Goal: Task Accomplishment & Management: Manage account settings

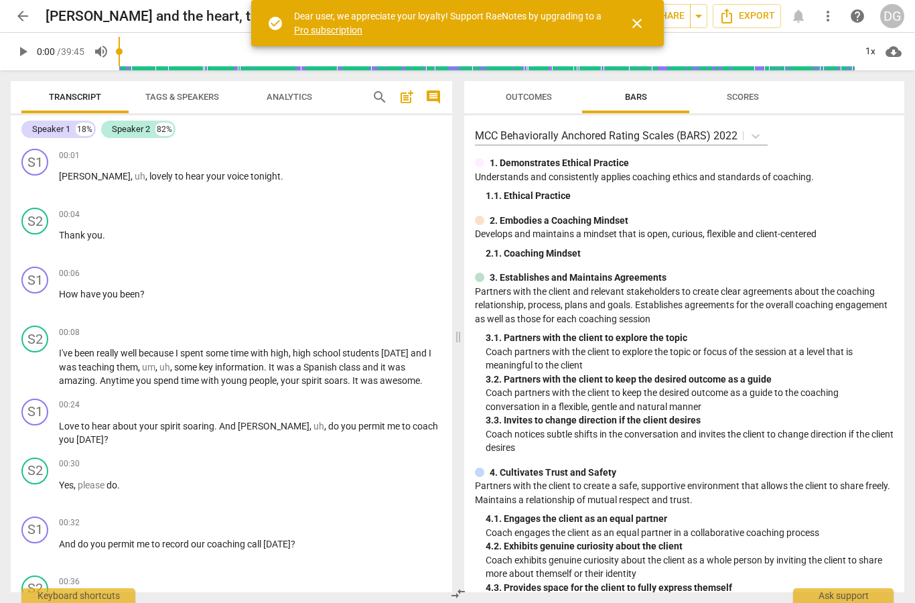
click at [644, 17] on span "close" at bounding box center [637, 23] width 16 height 16
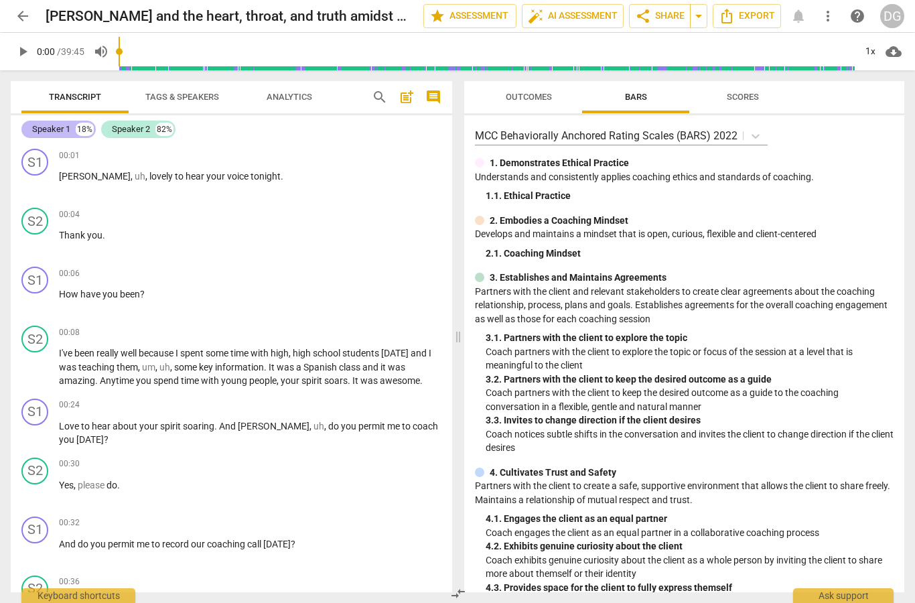
click at [67, 130] on div "Speaker 1" at bounding box center [51, 129] width 38 height 13
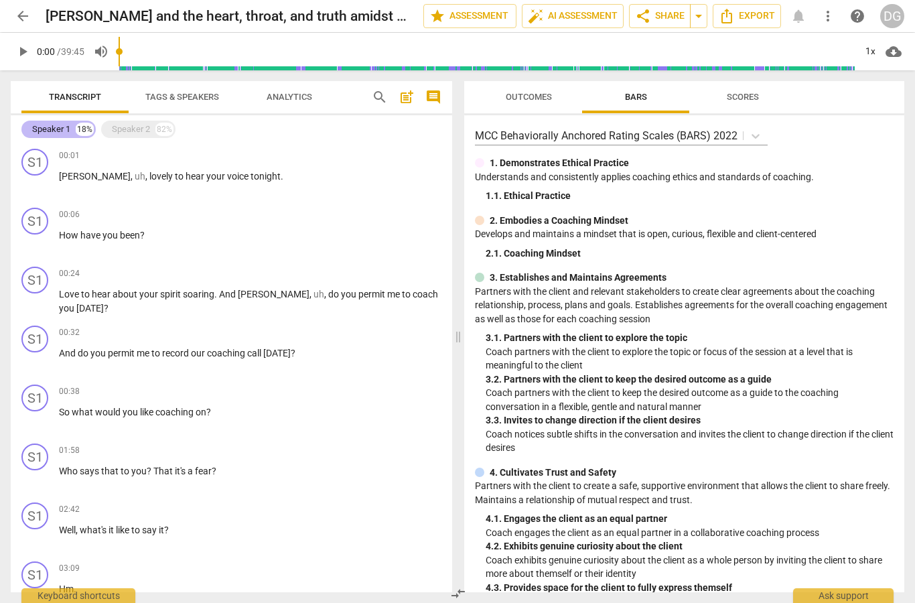
click at [59, 126] on div "Speaker 1" at bounding box center [51, 129] width 38 height 13
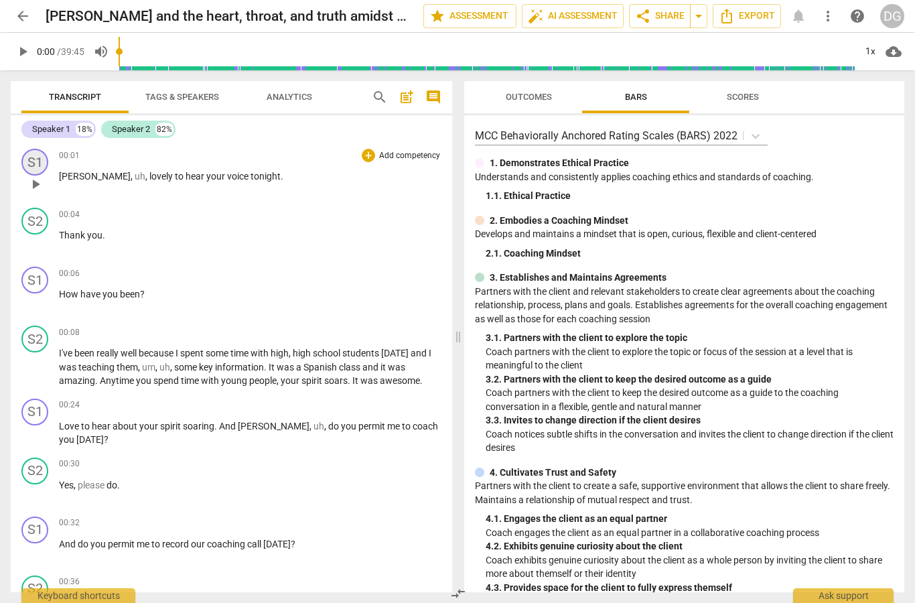
click at [38, 168] on div "S1" at bounding box center [34, 162] width 27 height 27
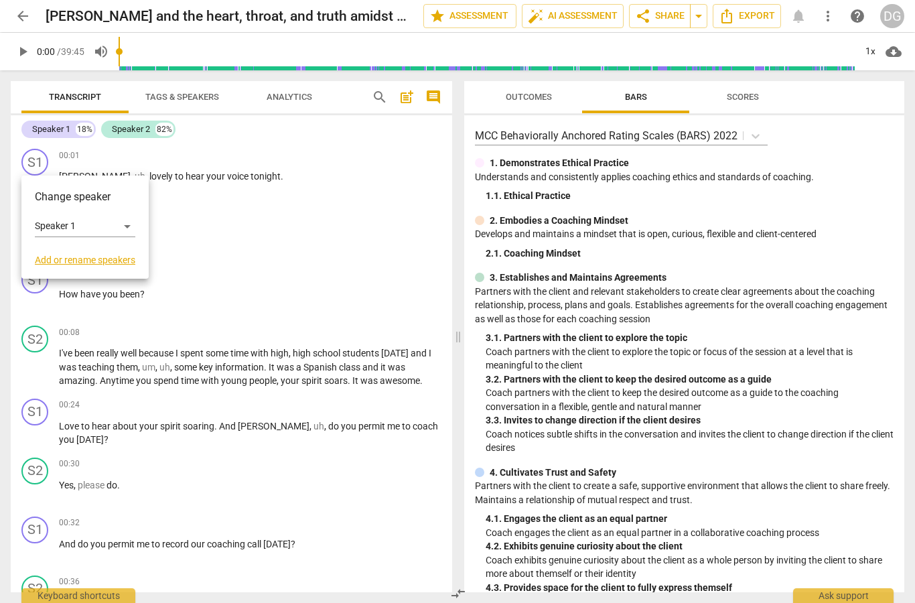
click at [64, 259] on link "Add or rename speakers" at bounding box center [85, 260] width 101 height 11
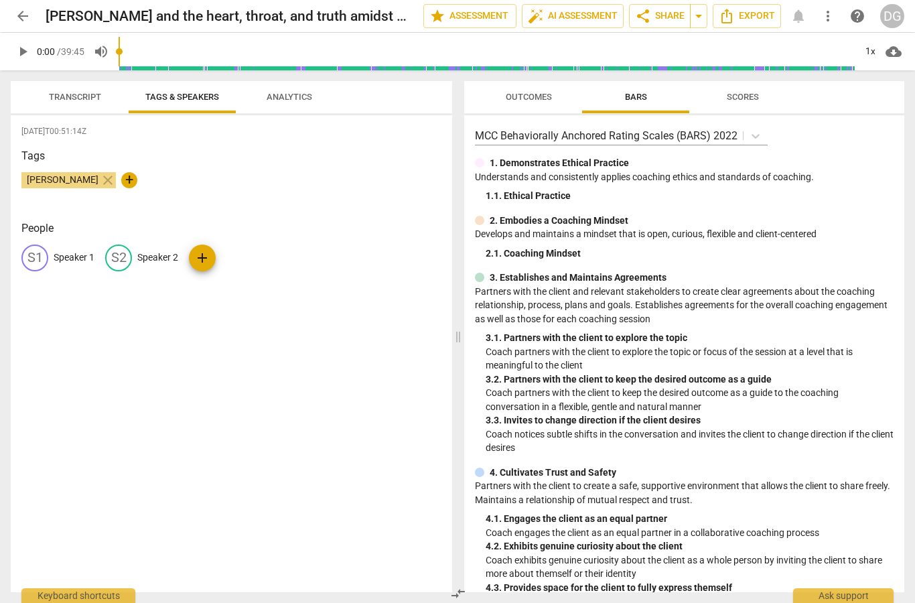
click at [40, 260] on div "S1" at bounding box center [34, 258] width 27 height 27
type input "D"
type input "Coach DG"
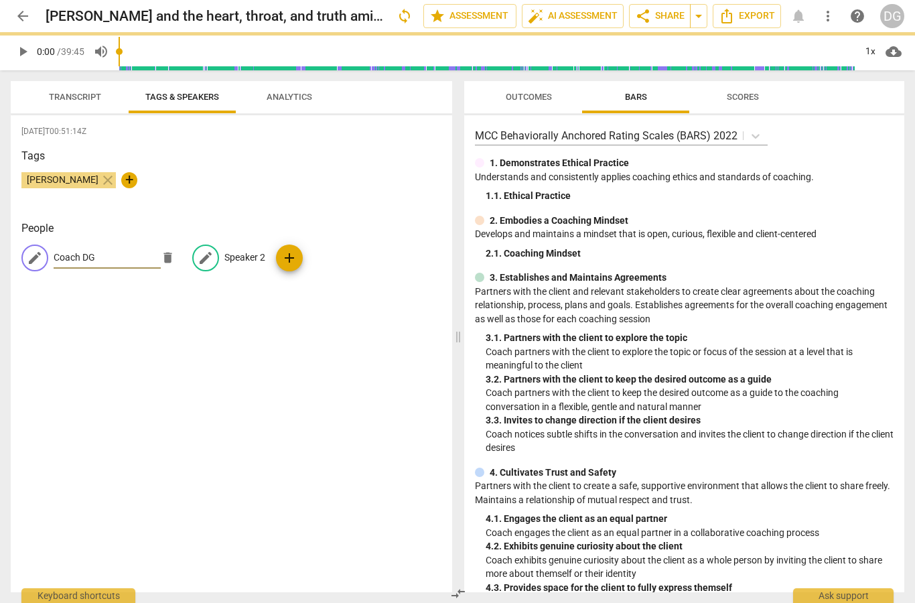
click at [206, 261] on div "edit" at bounding box center [205, 258] width 27 height 27
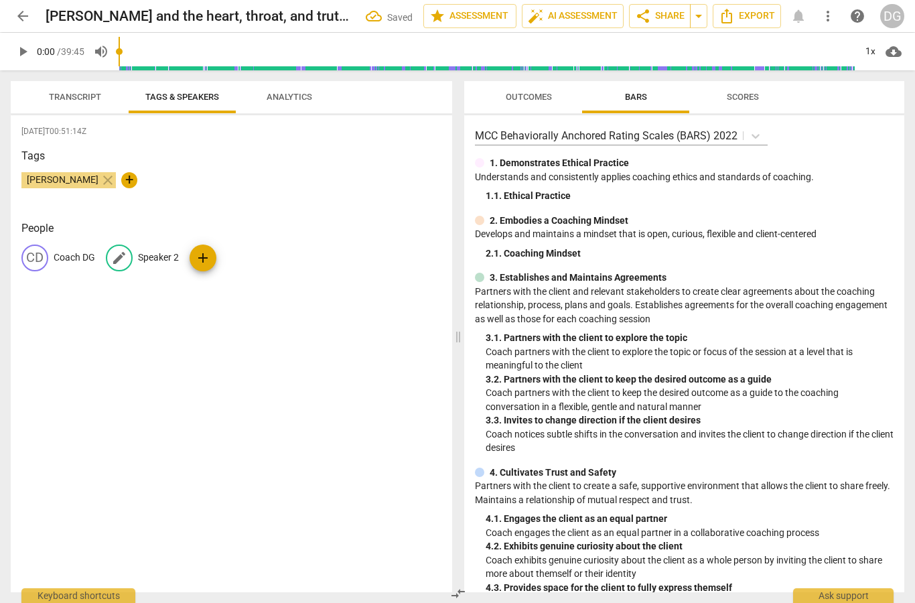
click at [120, 258] on span "edit" at bounding box center [119, 258] width 16 height 16
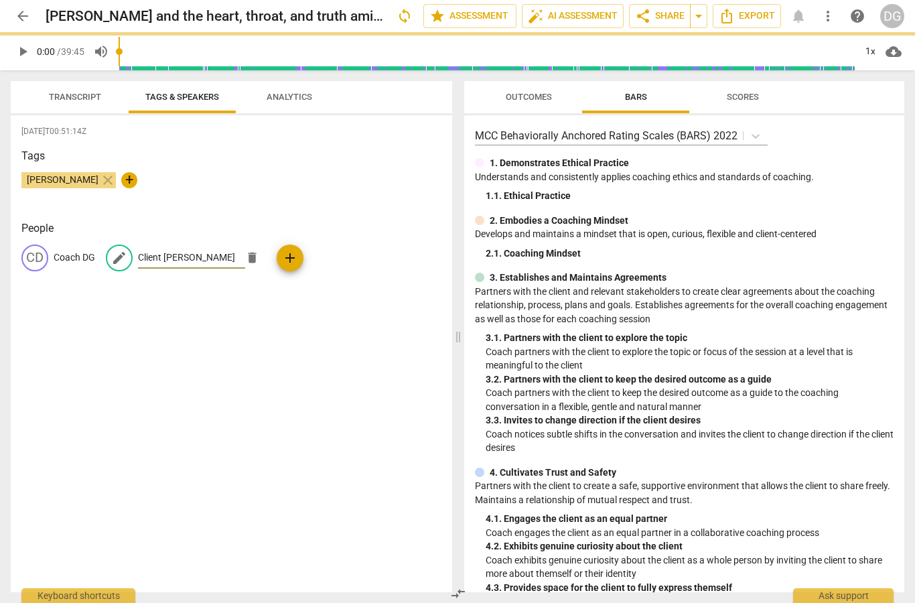
type input "Client Anita"
click at [242, 395] on div "2025-09-17T00:51:14Z Tags D G McCullough close + People CD Coach DG edit Client…" at bounding box center [232, 353] width 442 height 477
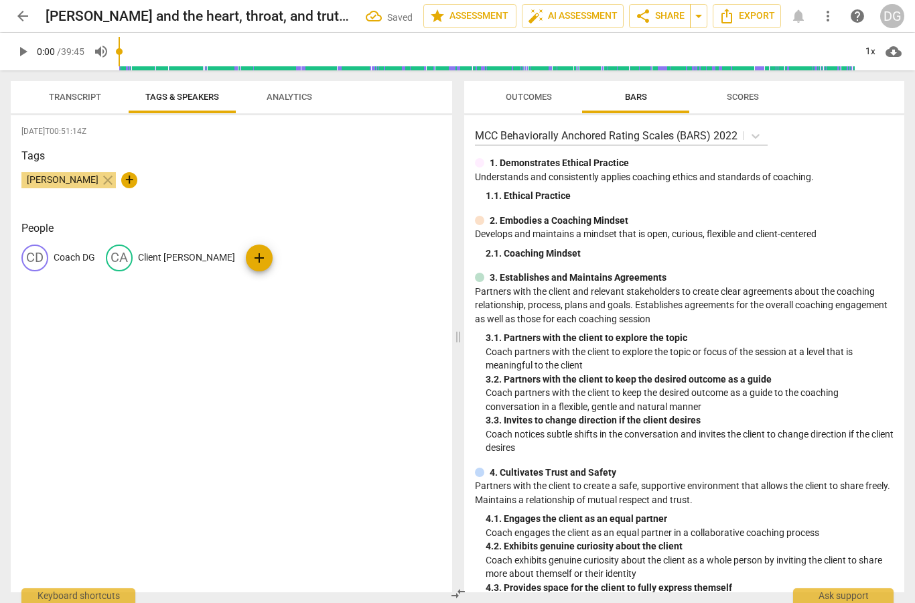
click at [76, 88] on button "Transcript" at bounding box center [74, 97] width 107 height 32
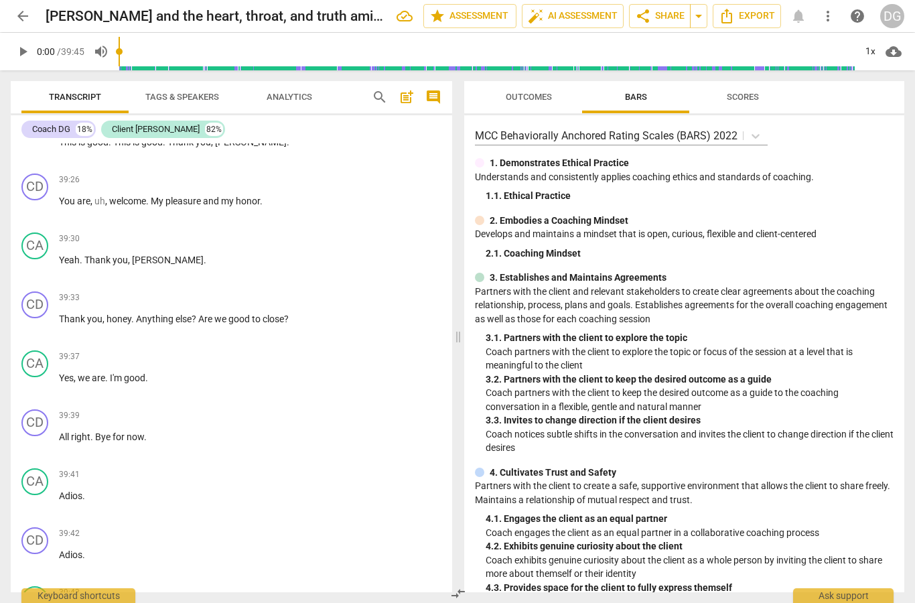
scroll to position [12844, 0]
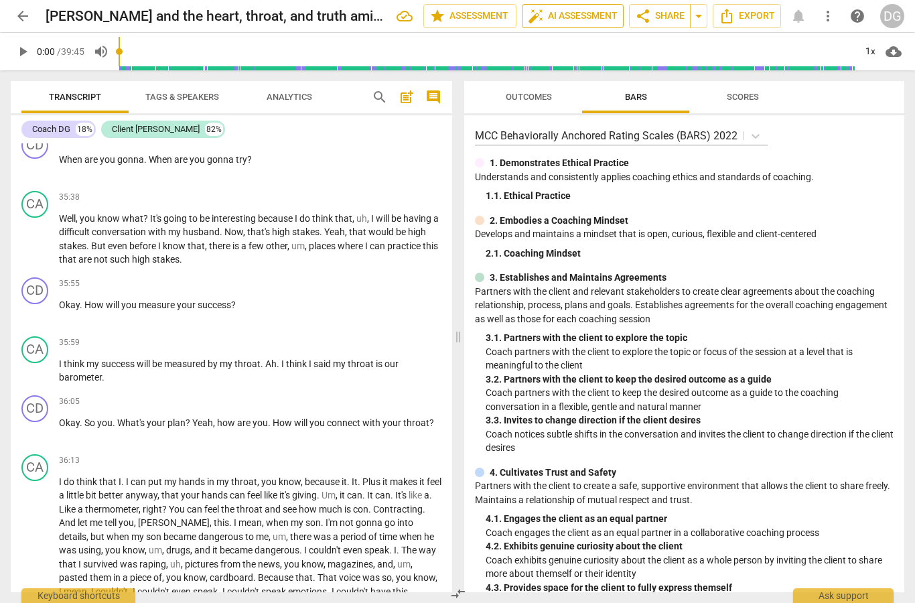
click at [575, 17] on span "auto_fix_high AI Assessment" at bounding box center [573, 16] width 90 height 16
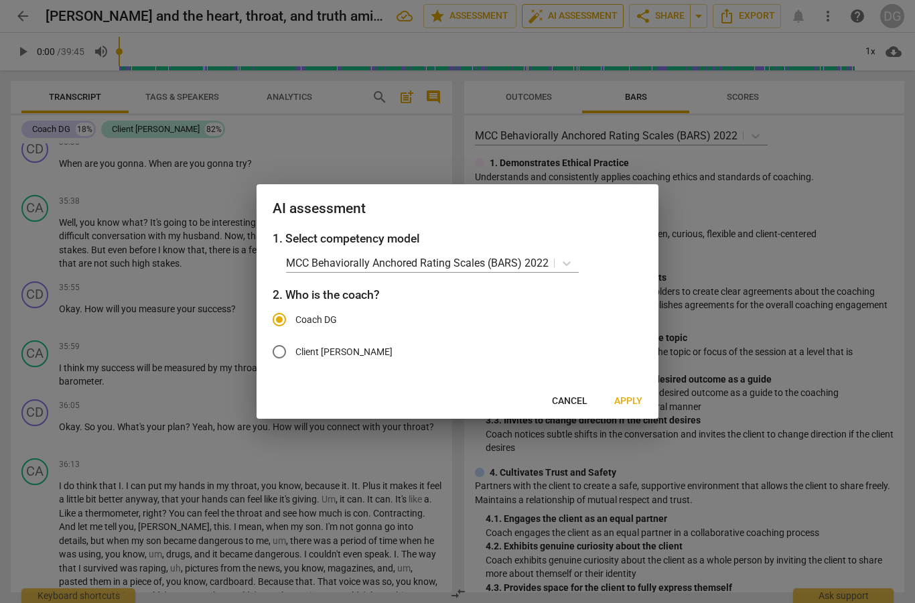
scroll to position [10983, 0]
click at [627, 401] on span "Apply" at bounding box center [629, 401] width 28 height 13
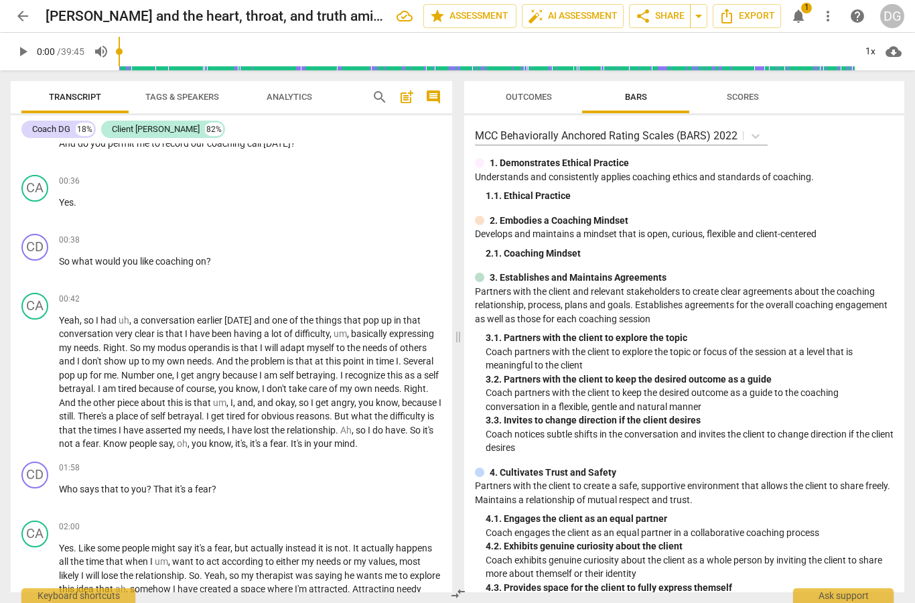
scroll to position [401, 0]
click at [572, 19] on span "auto_fix_high AI Assessment" at bounding box center [573, 16] width 90 height 16
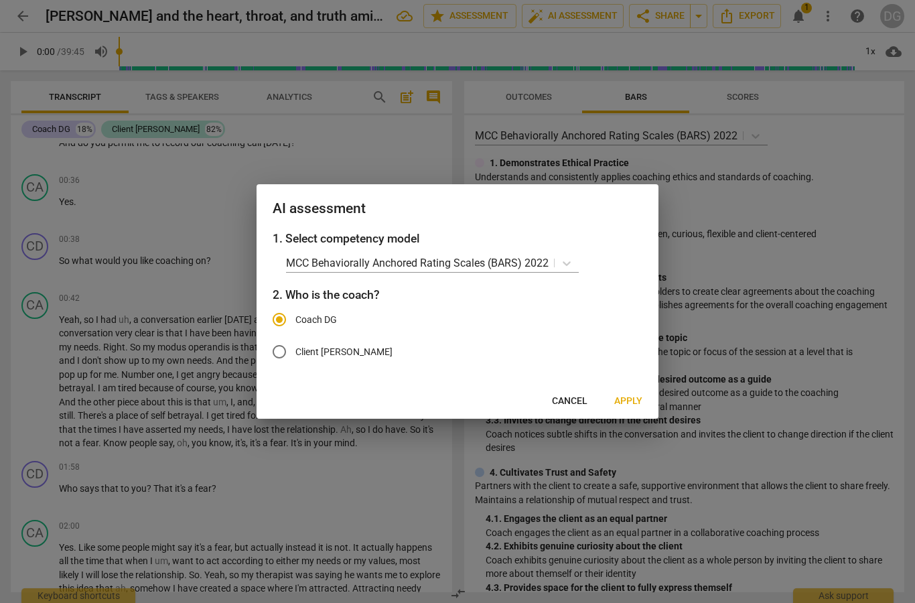
click at [633, 406] on span "Apply" at bounding box center [629, 401] width 28 height 13
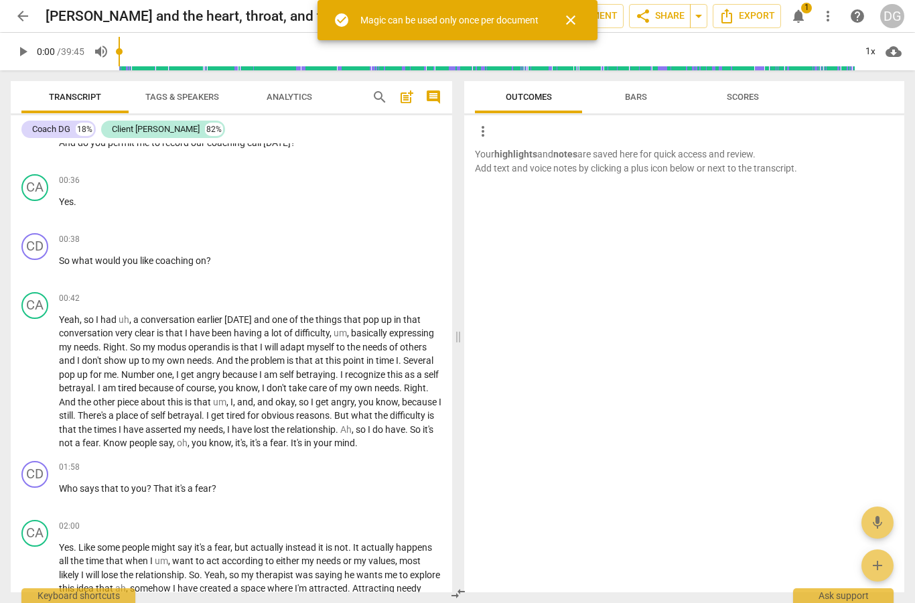
click at [587, 25] on span "close" at bounding box center [571, 20] width 32 height 16
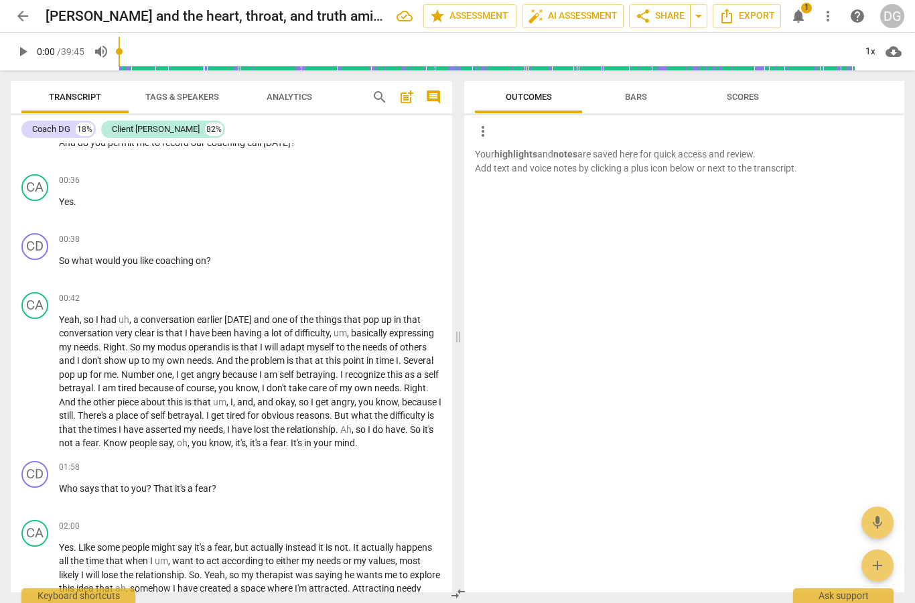
click at [836, 13] on span "more_vert" at bounding box center [828, 16] width 16 height 16
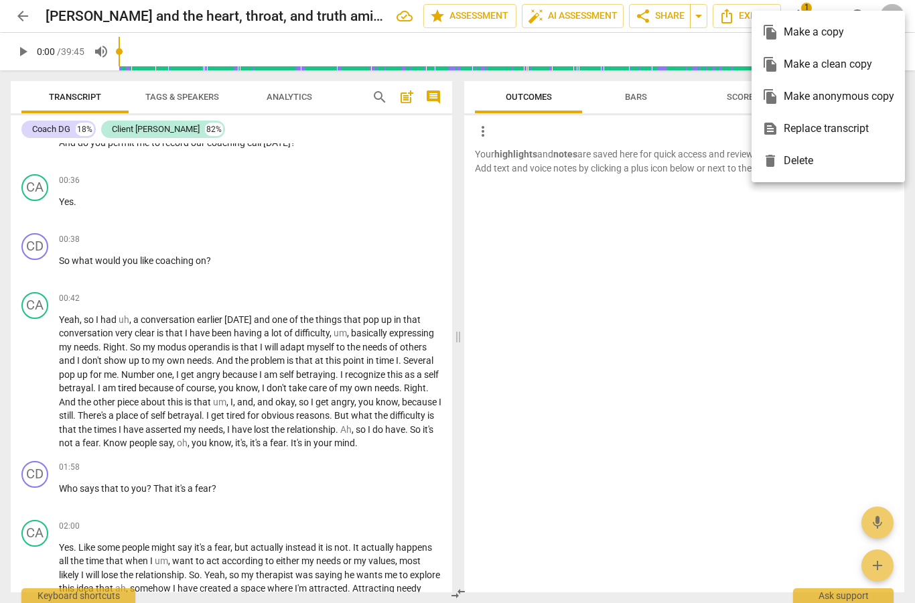
click at [726, 308] on div at bounding box center [457, 301] width 915 height 603
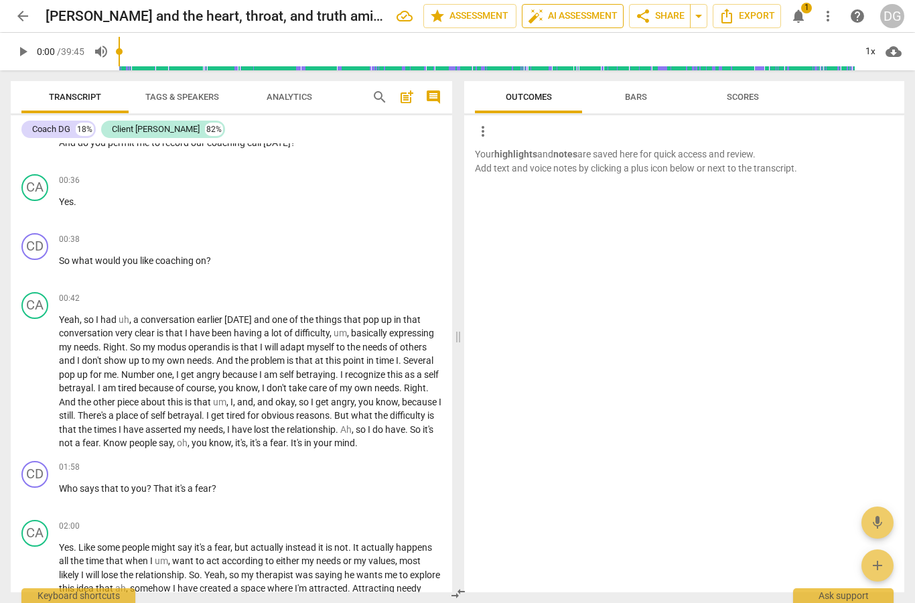
click at [556, 23] on span "auto_fix_high AI Assessment" at bounding box center [573, 16] width 90 height 16
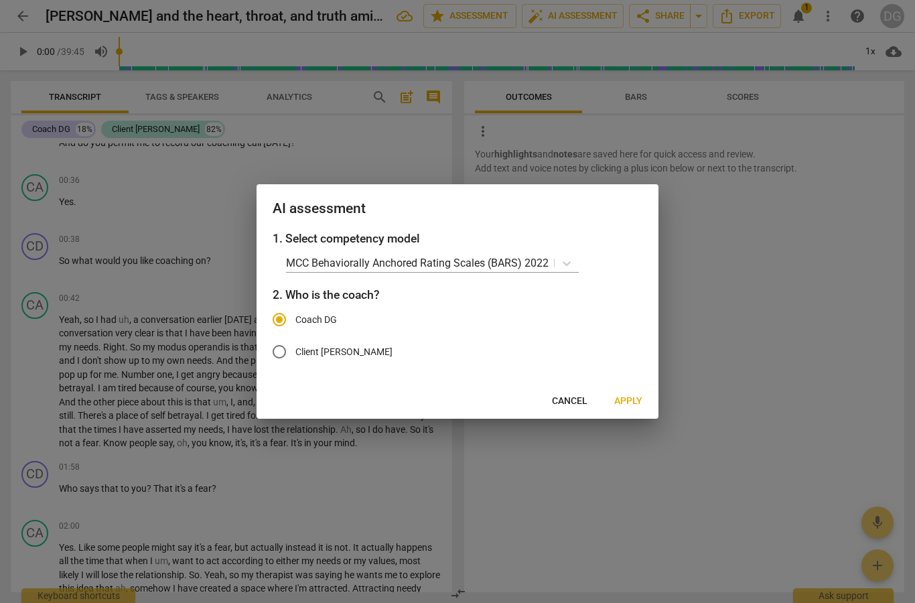
click at [565, 410] on button "Cancel" at bounding box center [569, 401] width 57 height 24
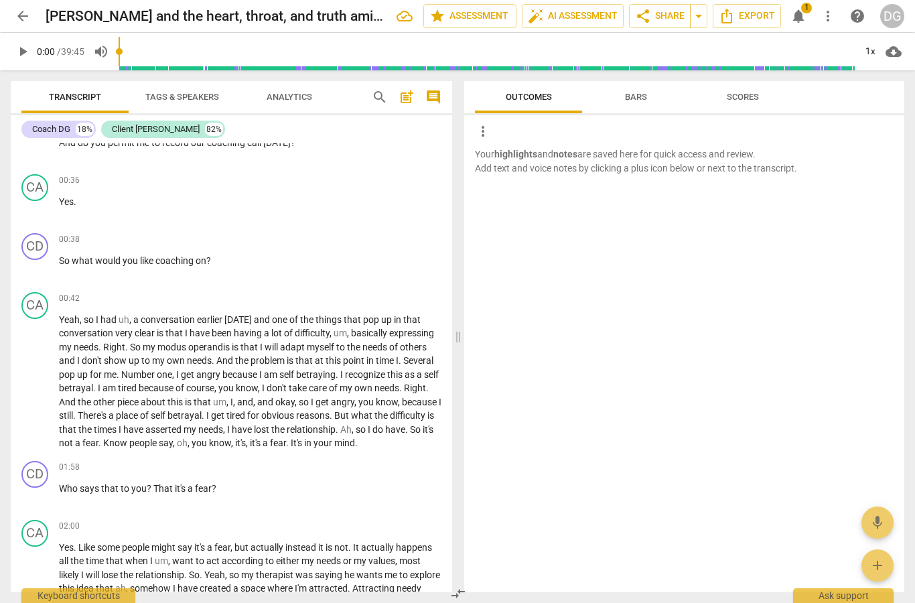
click at [12, 25] on link "arrow_back" at bounding box center [23, 16] width 24 height 24
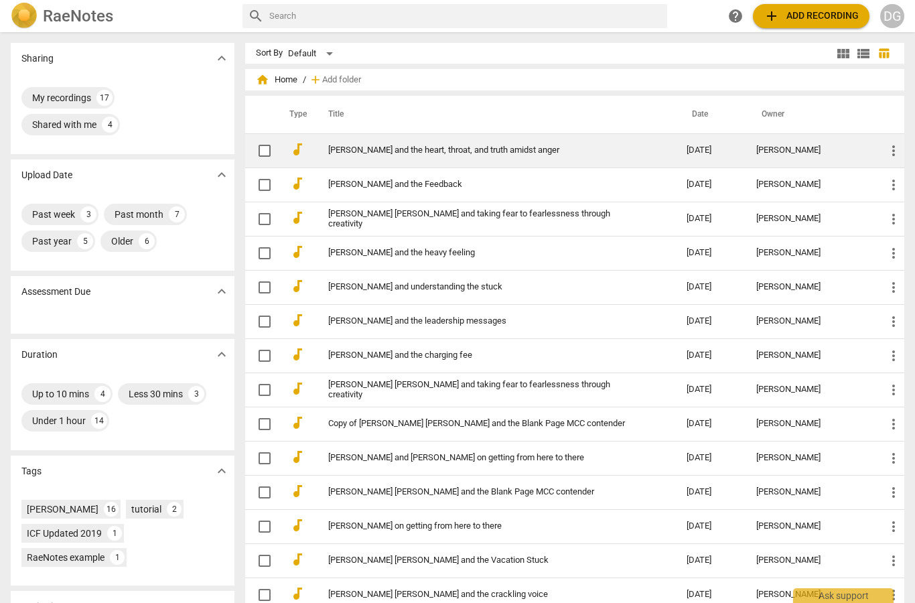
click at [408, 145] on link "[PERSON_NAME] and the heart, throat, and truth amidst anger" at bounding box center [483, 150] width 310 height 10
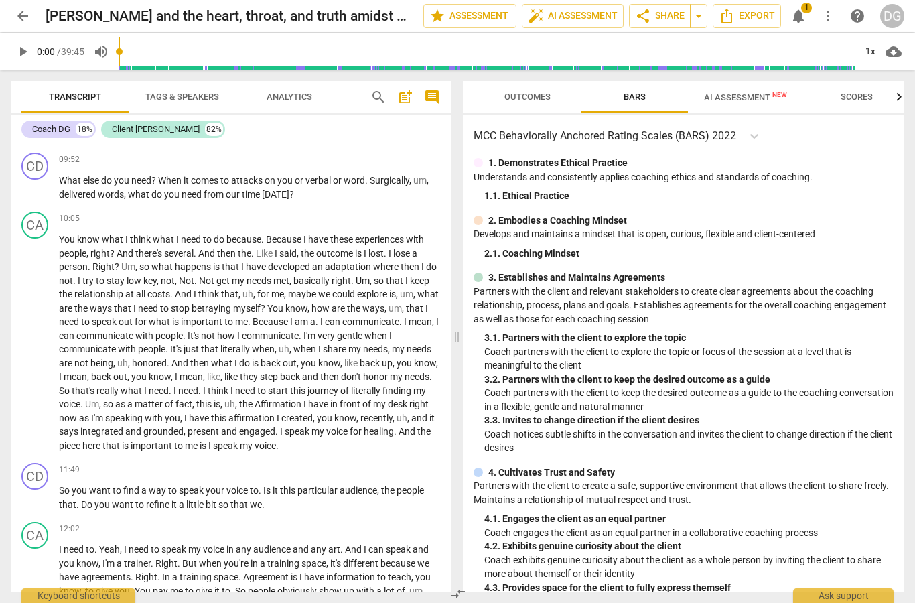
scroll to position [2700, 0]
click at [716, 97] on span "AI Assessment New" at bounding box center [745, 97] width 83 height 10
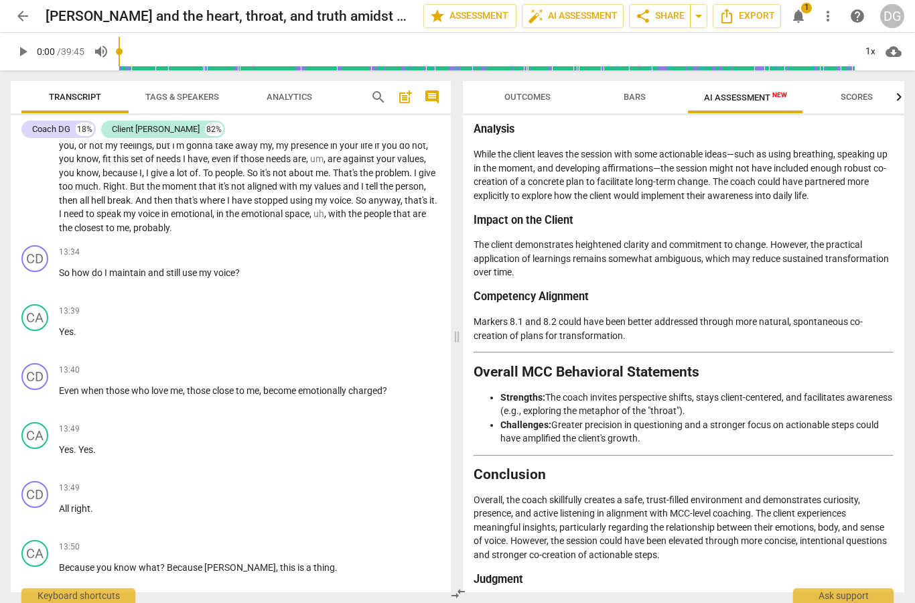
scroll to position [2288, 0]
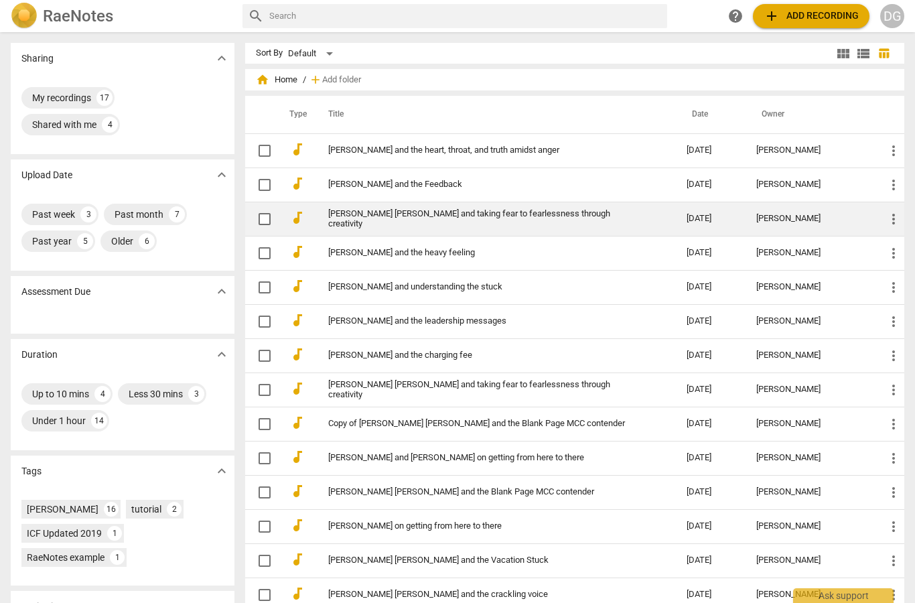
click at [462, 223] on link "[PERSON_NAME] [PERSON_NAME] and taking fear to fearlessness through creativity" at bounding box center [483, 219] width 310 height 20
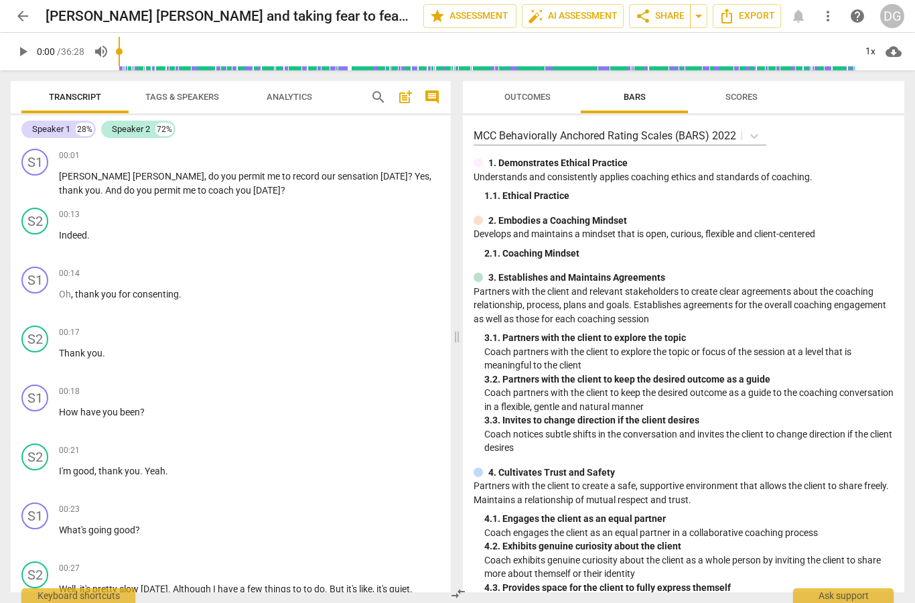
type input "1402"
click at [591, 31] on input "range" at bounding box center [487, 51] width 737 height 43
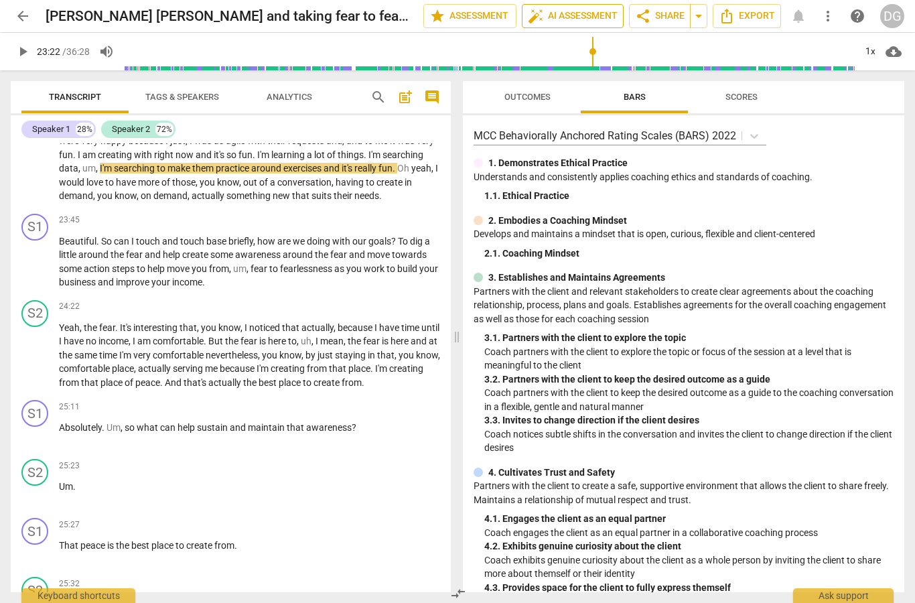
click at [585, 26] on button "auto_fix_high AI Assessment" at bounding box center [573, 16] width 102 height 24
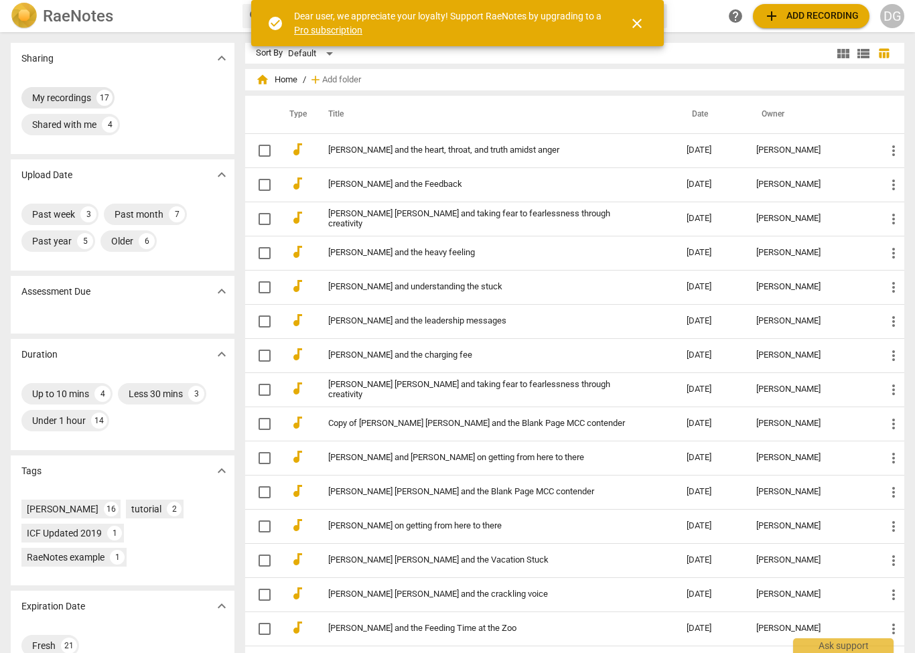
click at [68, 102] on div "My recordings" at bounding box center [61, 97] width 59 height 13
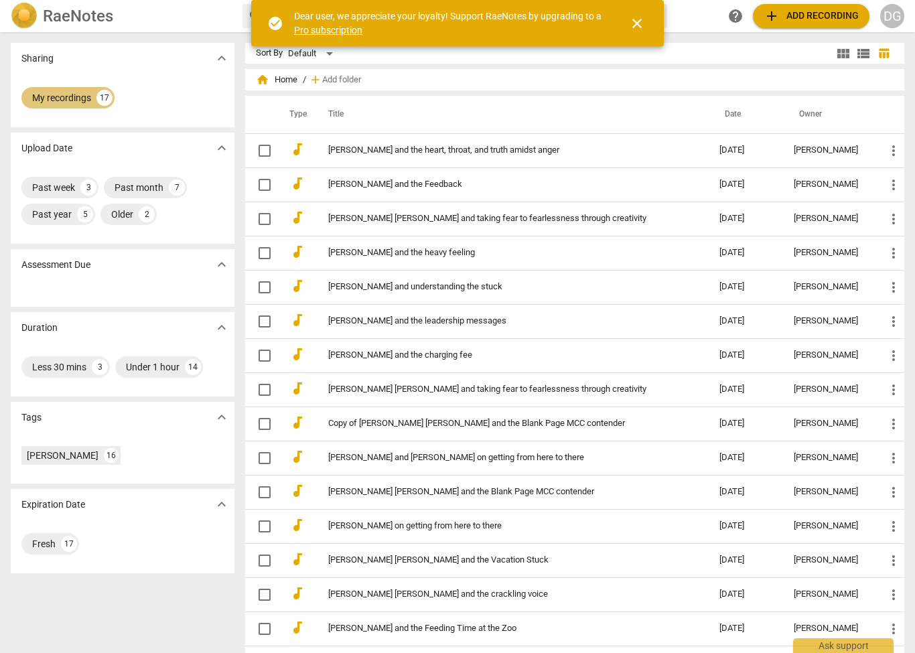
click at [74, 104] on div "My recordings" at bounding box center [61, 97] width 59 height 13
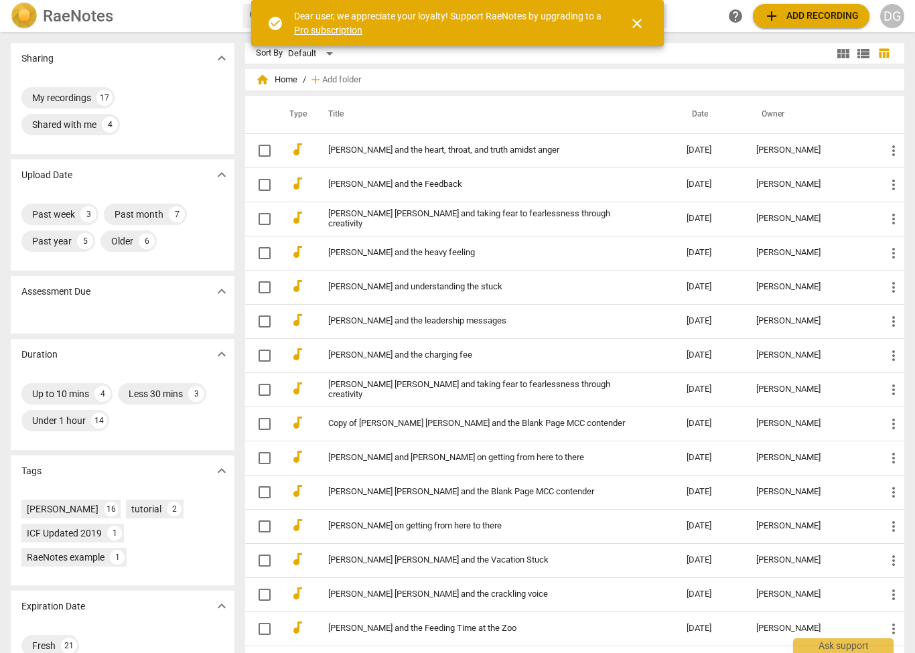
click at [641, 33] on button "close" at bounding box center [637, 23] width 32 height 32
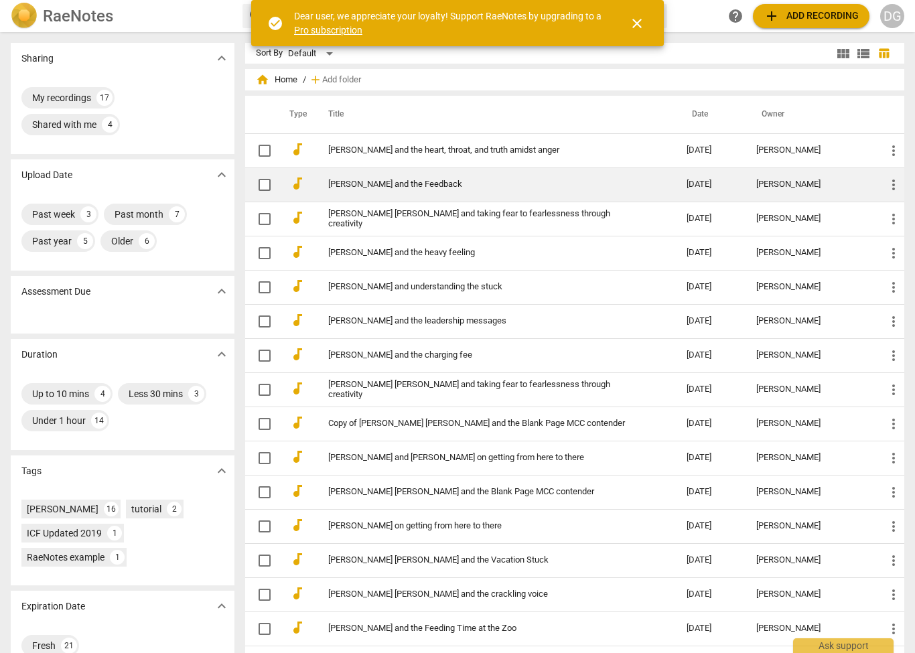
click at [770, 188] on div "[PERSON_NAME]" at bounding box center [811, 185] width 108 height 10
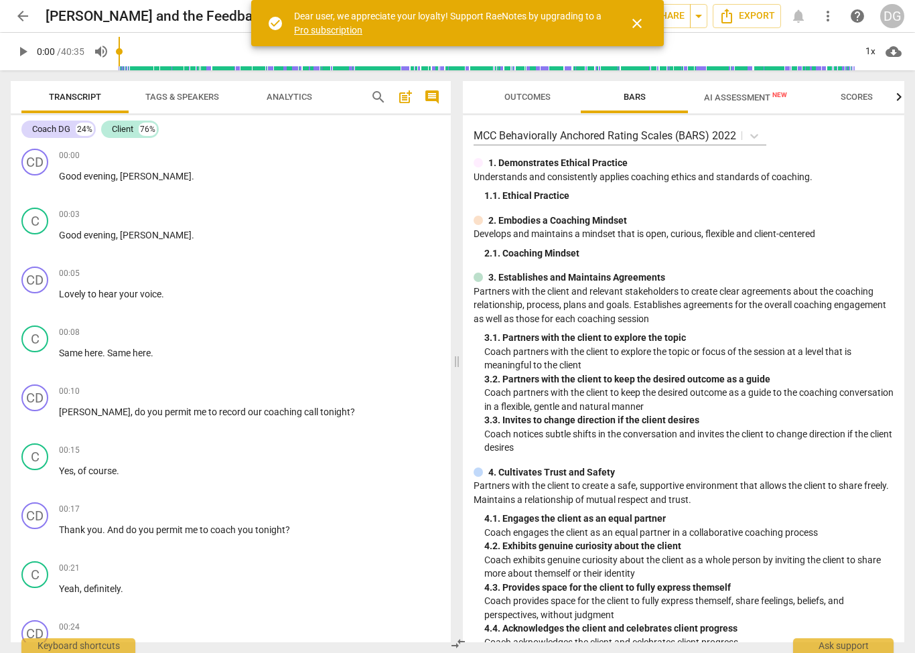
click at [759, 101] on span "AI Assessment New" at bounding box center [745, 97] width 83 height 10
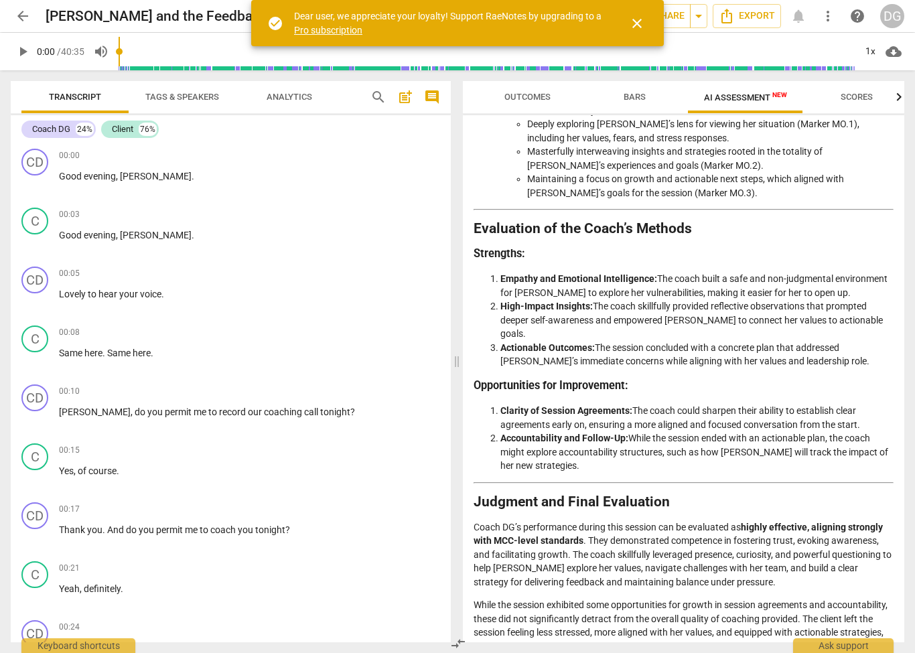
scroll to position [1950, 0]
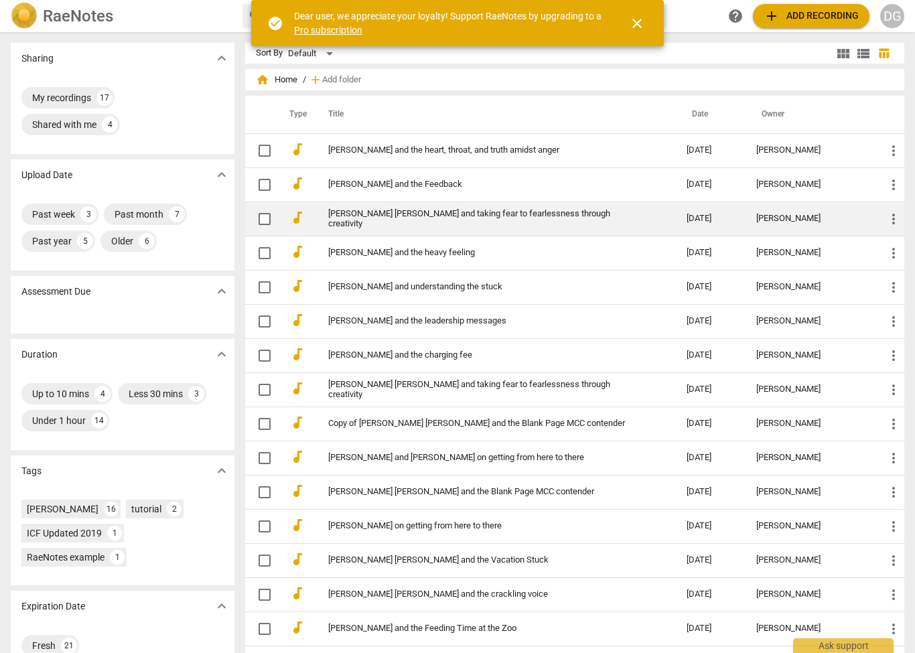
click at [630, 222] on link "[PERSON_NAME] [PERSON_NAME] and taking fear to fearlessness through creativity" at bounding box center [483, 219] width 310 height 20
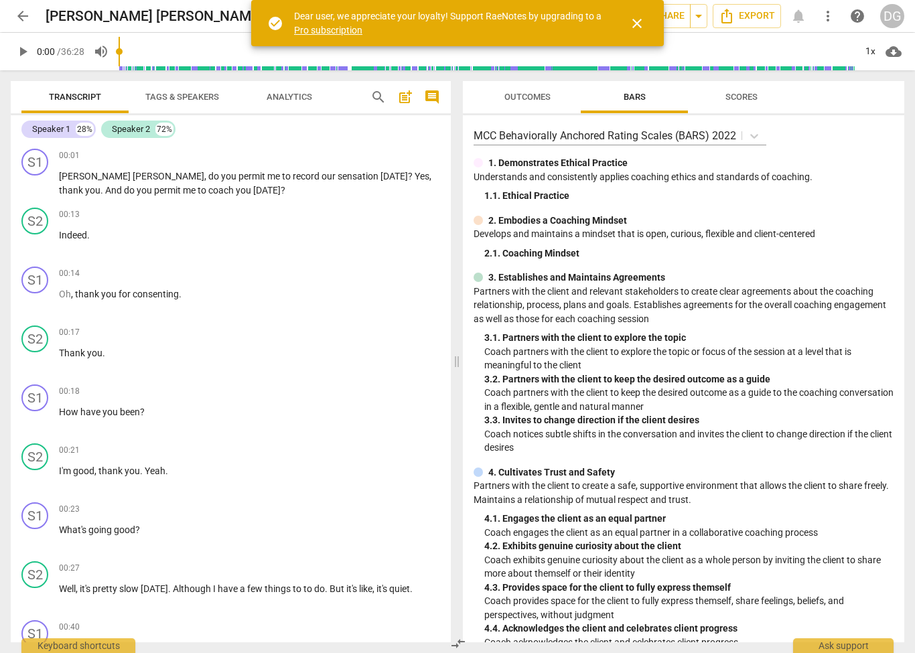
click at [643, 24] on span "close" at bounding box center [637, 23] width 16 height 16
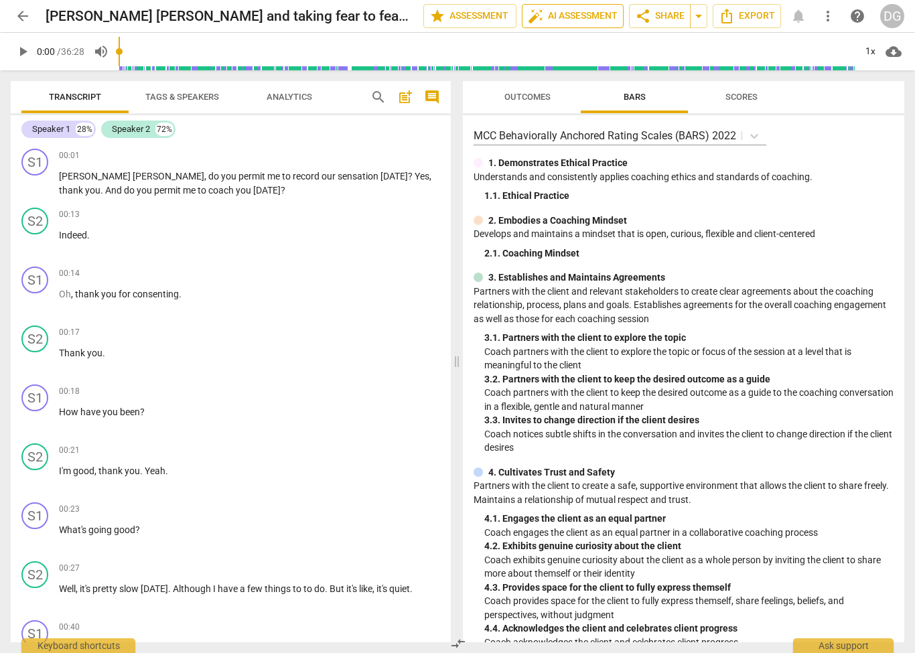
click at [586, 23] on span "auto_fix_high AI Assessment" at bounding box center [573, 16] width 90 height 16
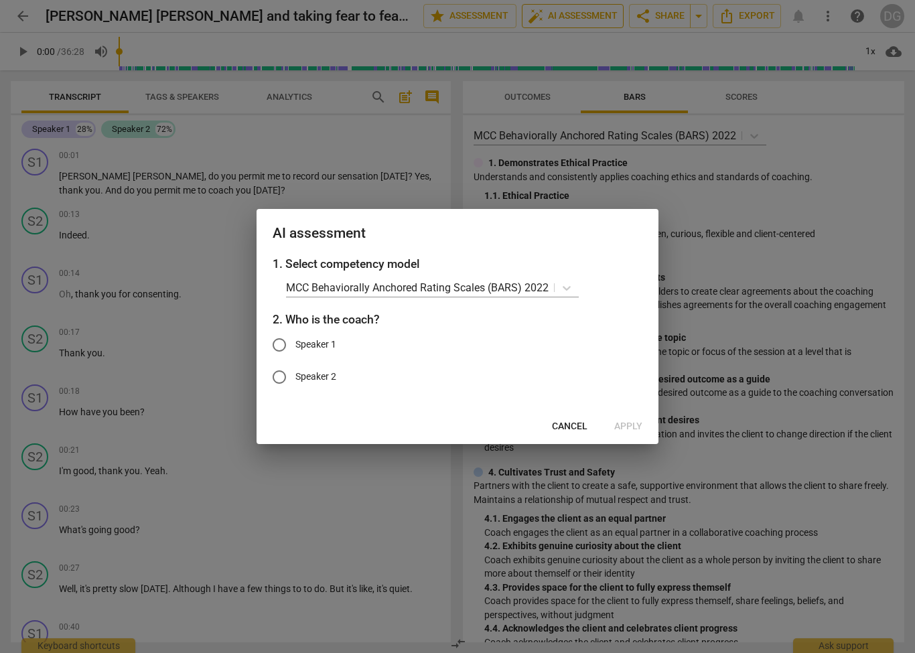
click at [572, 428] on span "Cancel" at bounding box center [570, 426] width 36 height 13
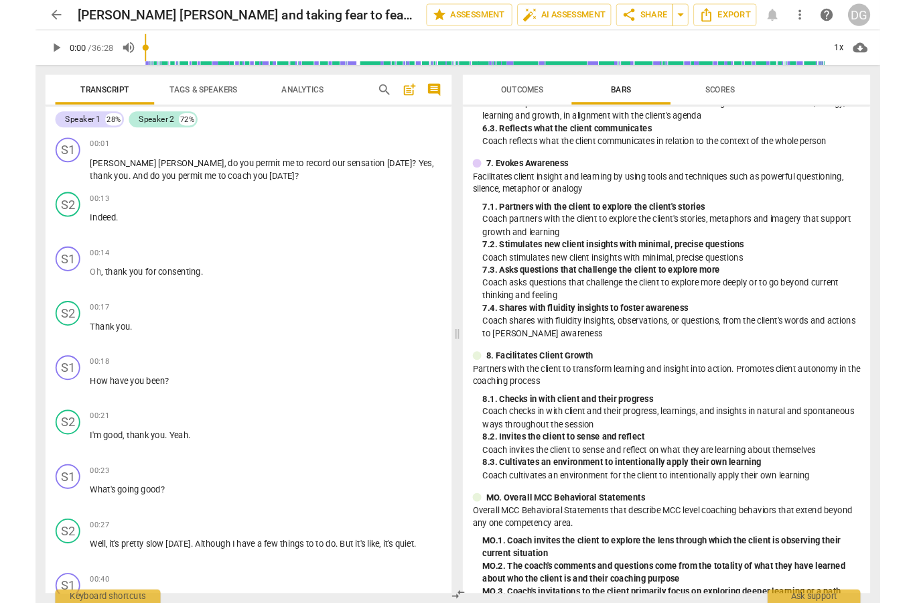
scroll to position [851, 0]
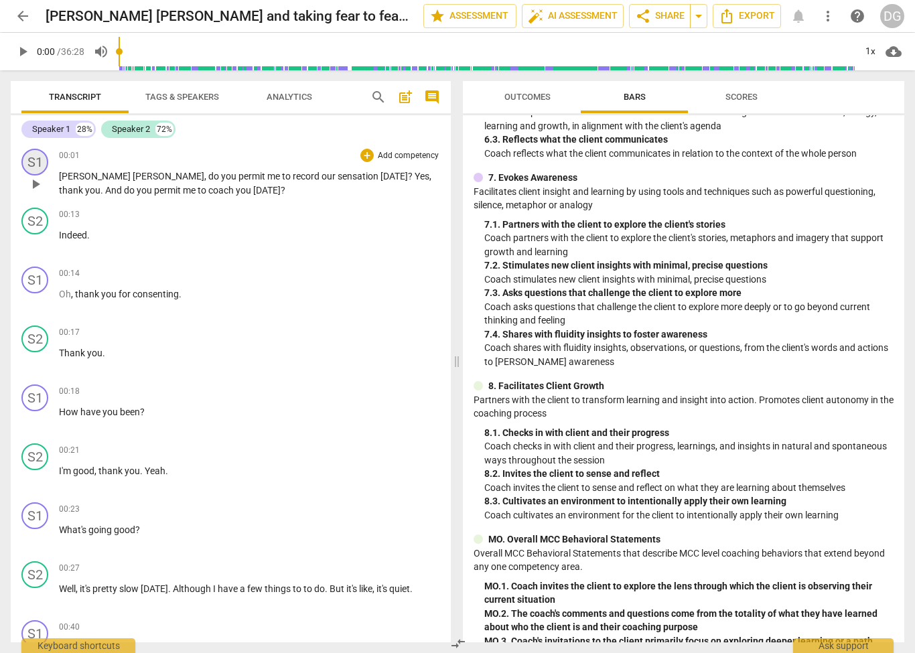
click at [45, 165] on div "S1" at bounding box center [34, 162] width 27 height 27
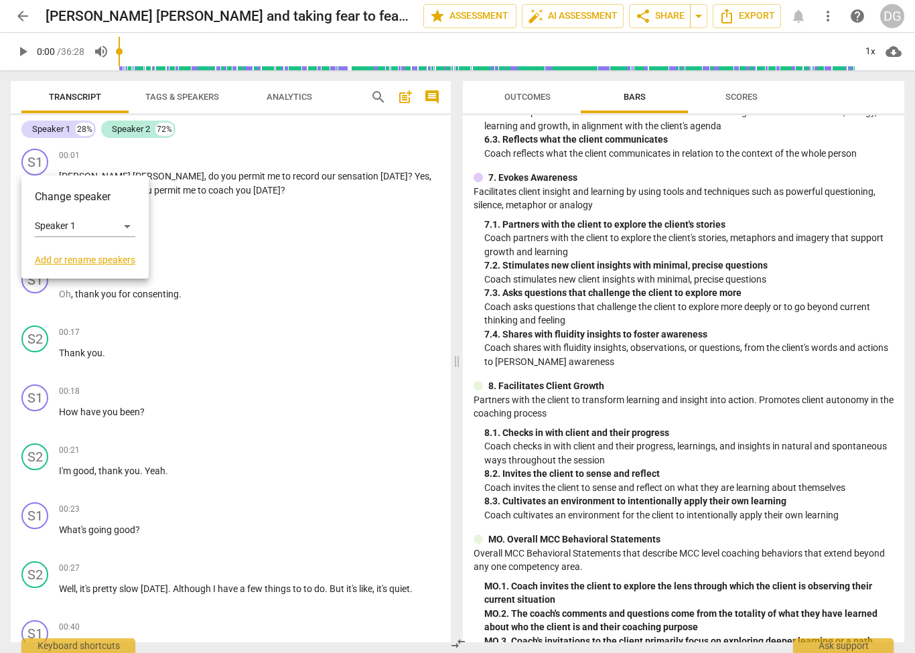
click at [73, 258] on link "Add or rename speakers" at bounding box center [85, 260] width 101 height 11
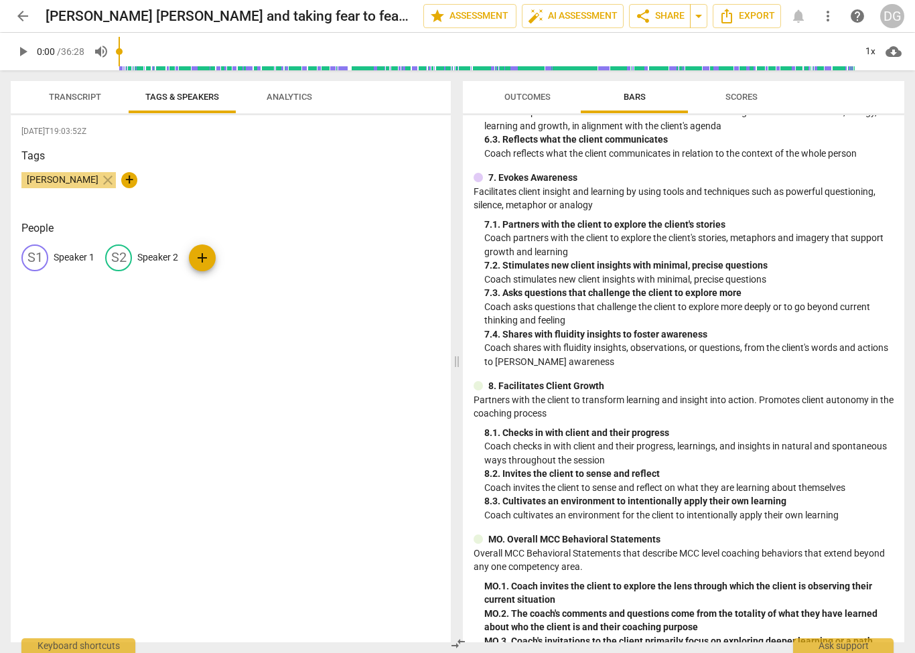
click at [48, 259] on div "S1" at bounding box center [34, 258] width 27 height 27
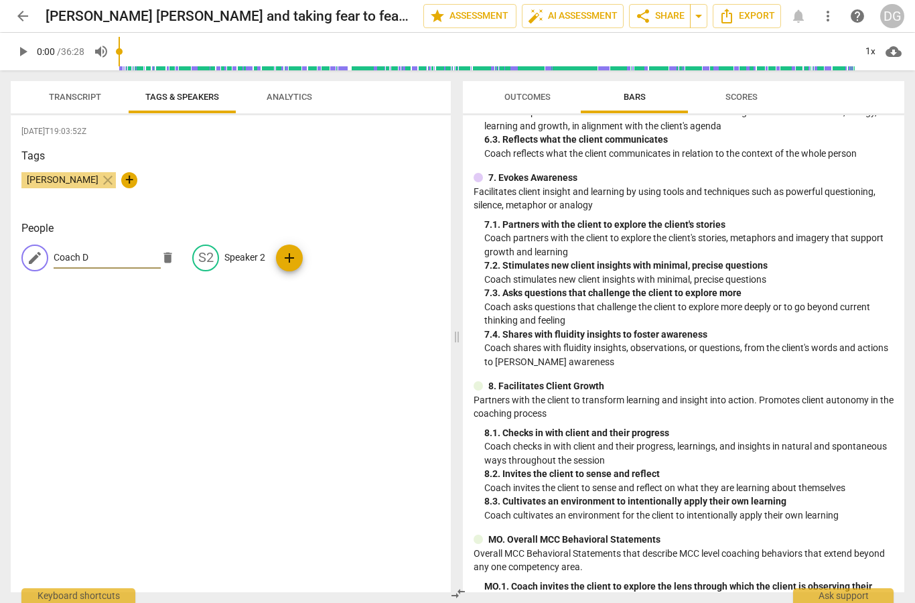
type input "Coach DG"
type input "Client"
click at [31, 15] on span "arrow_back" at bounding box center [23, 16] width 24 height 16
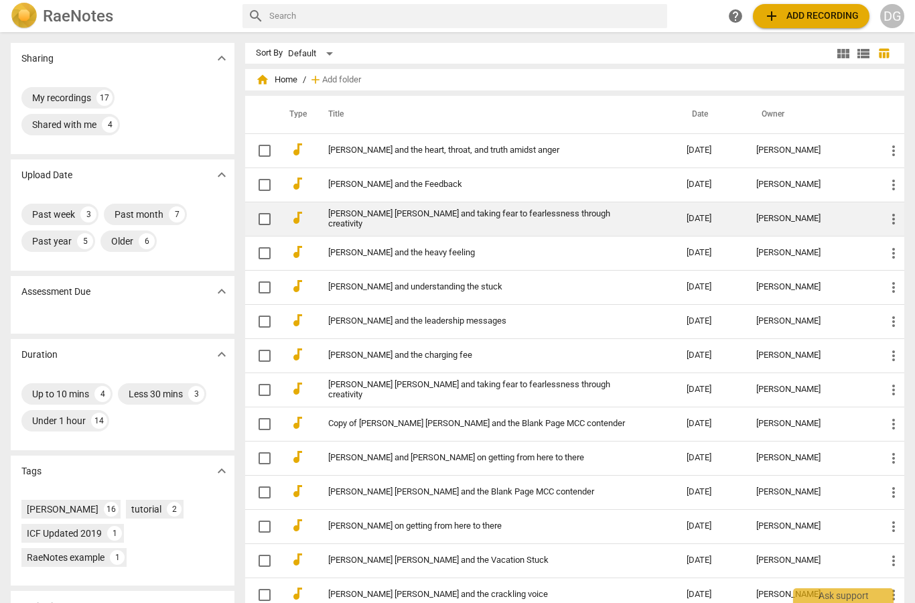
click at [463, 218] on link "[PERSON_NAME] [PERSON_NAME] and taking fear to fearlessness through creativity" at bounding box center [483, 219] width 310 height 20
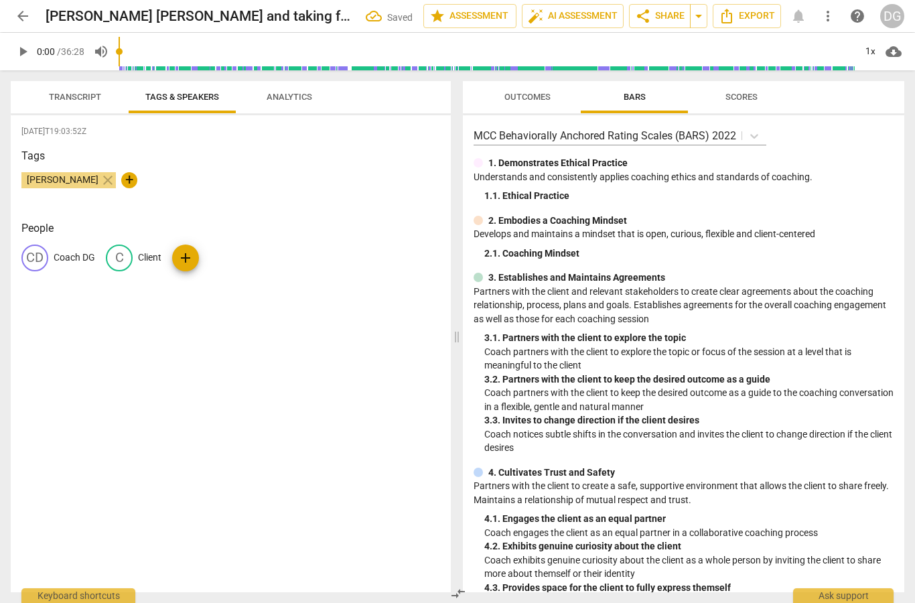
click at [80, 93] on span "Transcript" at bounding box center [75, 97] width 52 height 10
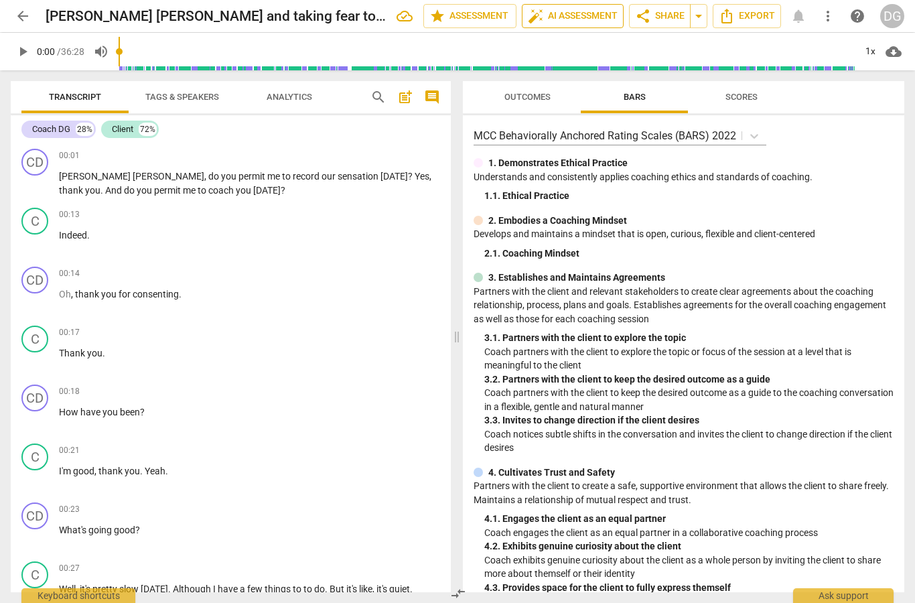
click at [587, 15] on span "auto_fix_high AI Assessment" at bounding box center [573, 16] width 90 height 16
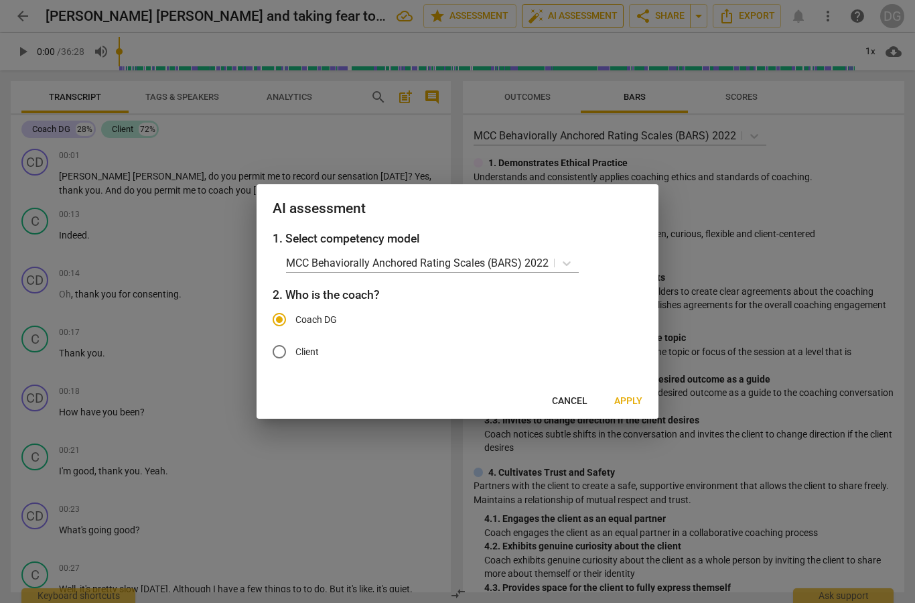
click at [631, 405] on span "Apply" at bounding box center [629, 401] width 28 height 13
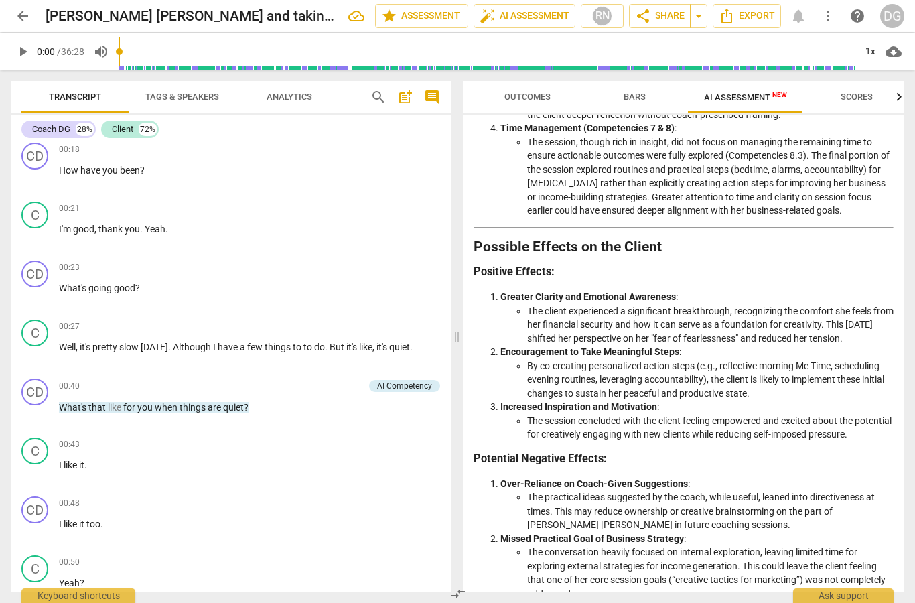
scroll to position [1029, 0]
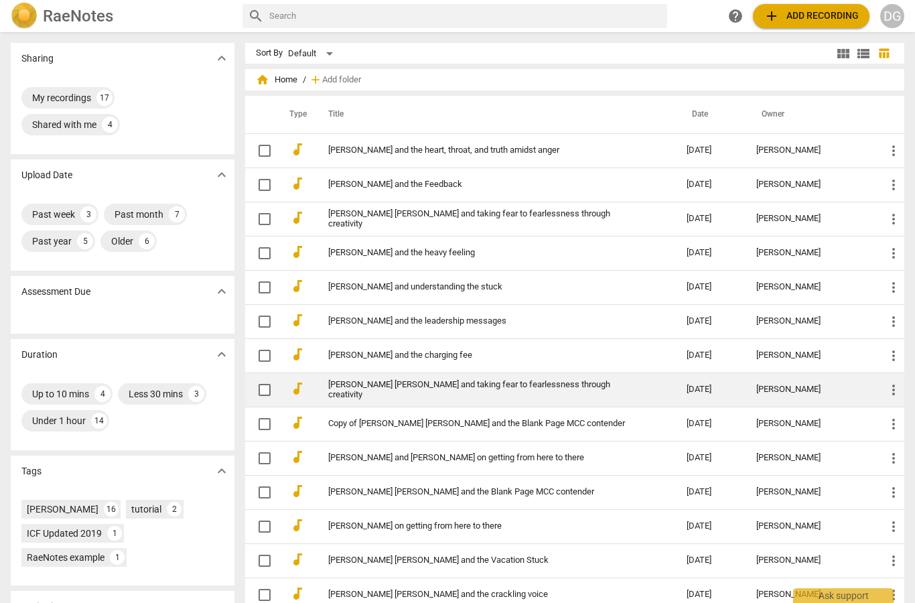
click at [516, 403] on td "[PERSON_NAME] [PERSON_NAME] and taking fear to fearlessness through creativity" at bounding box center [494, 390] width 364 height 34
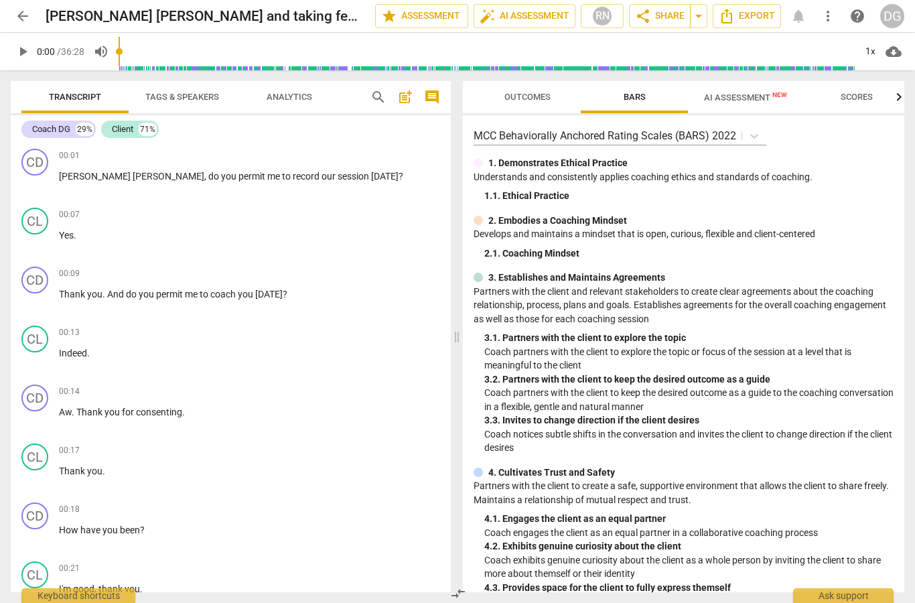
click at [761, 96] on span "AI Assessment New" at bounding box center [745, 97] width 83 height 10
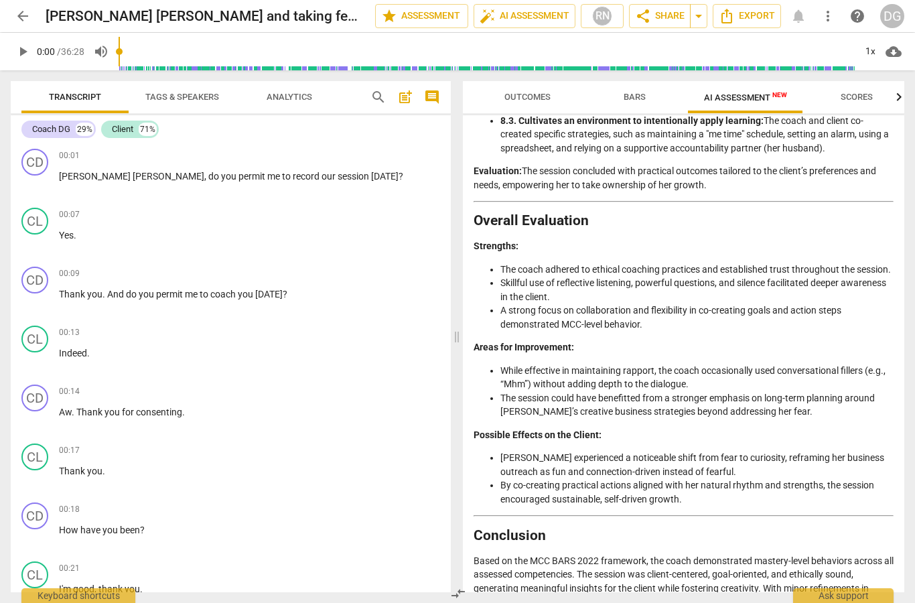
scroll to position [2082, 0]
click at [26, 17] on span "arrow_back" at bounding box center [23, 16] width 16 height 16
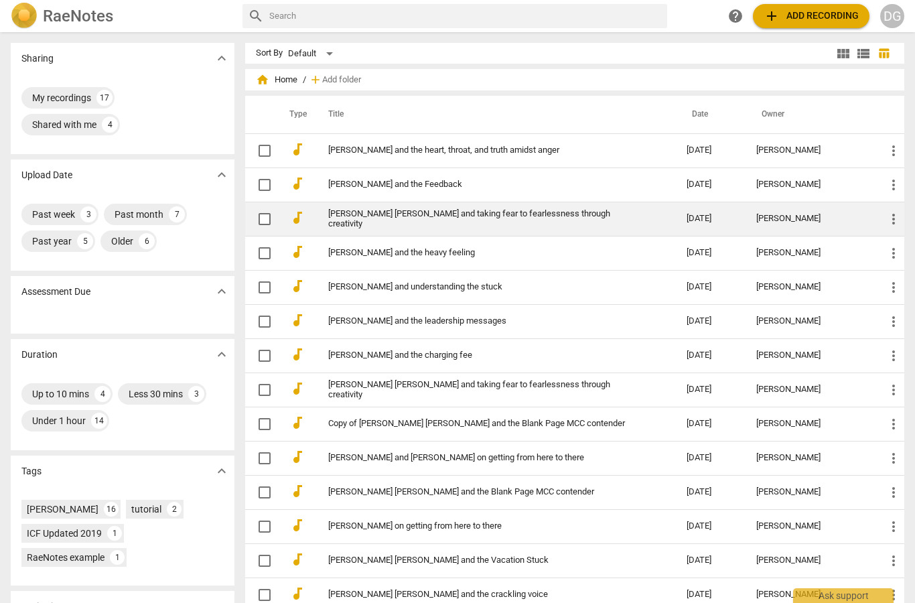
click at [276, 214] on input "checkbox" at bounding box center [265, 219] width 28 height 16
checkbox input "false"
click at [899, 225] on span "more_vert" at bounding box center [894, 219] width 16 height 16
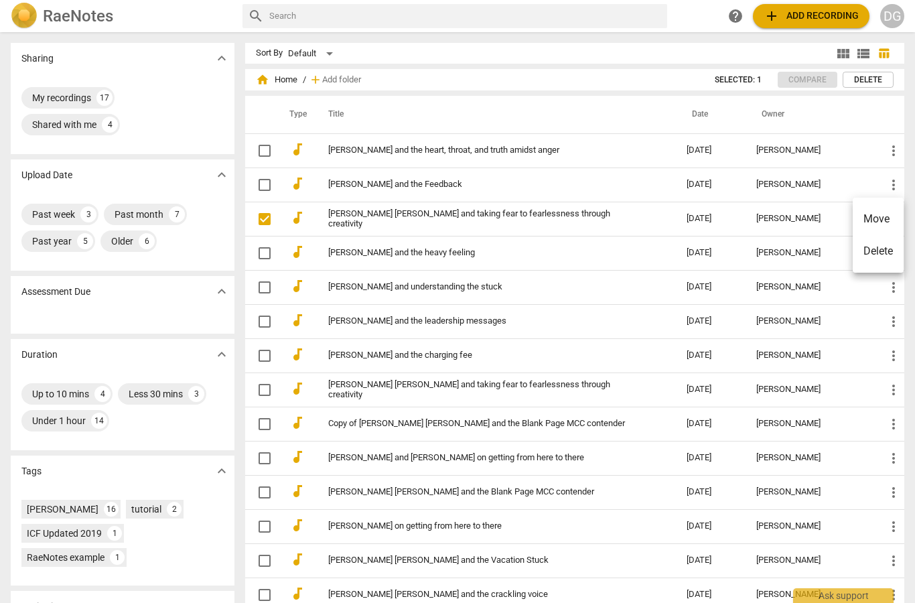
click at [879, 257] on li "Delete" at bounding box center [878, 251] width 51 height 32
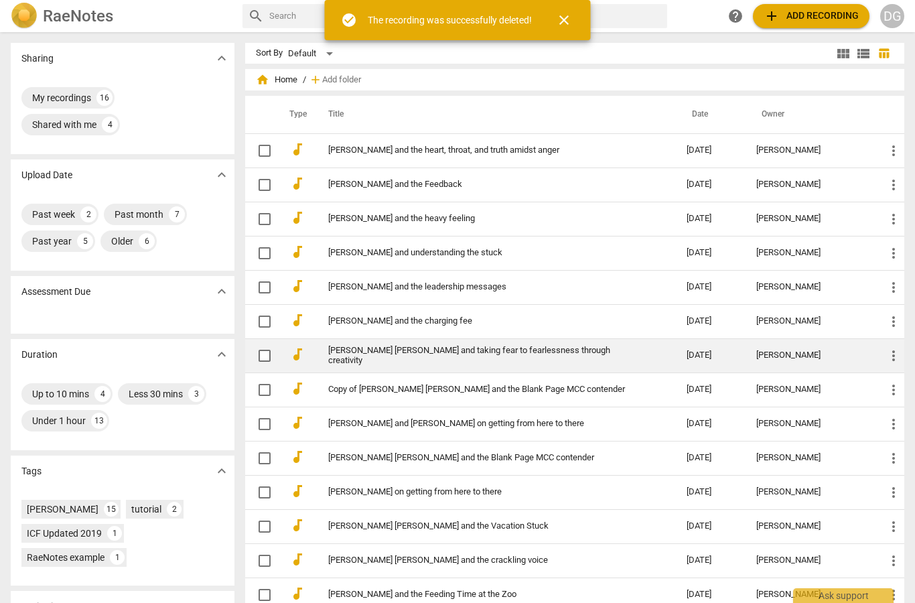
click at [428, 359] on link "[PERSON_NAME] [PERSON_NAME] and taking fear to fearlessness through creativity" at bounding box center [483, 356] width 310 height 20
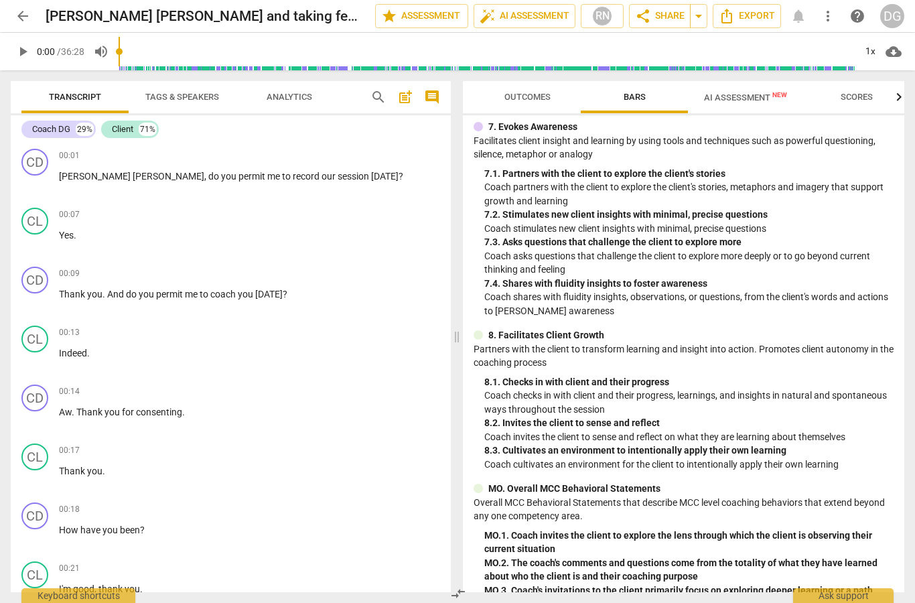
scroll to position [901, 0]
click at [755, 94] on span "AI Assessment New" at bounding box center [745, 97] width 83 height 10
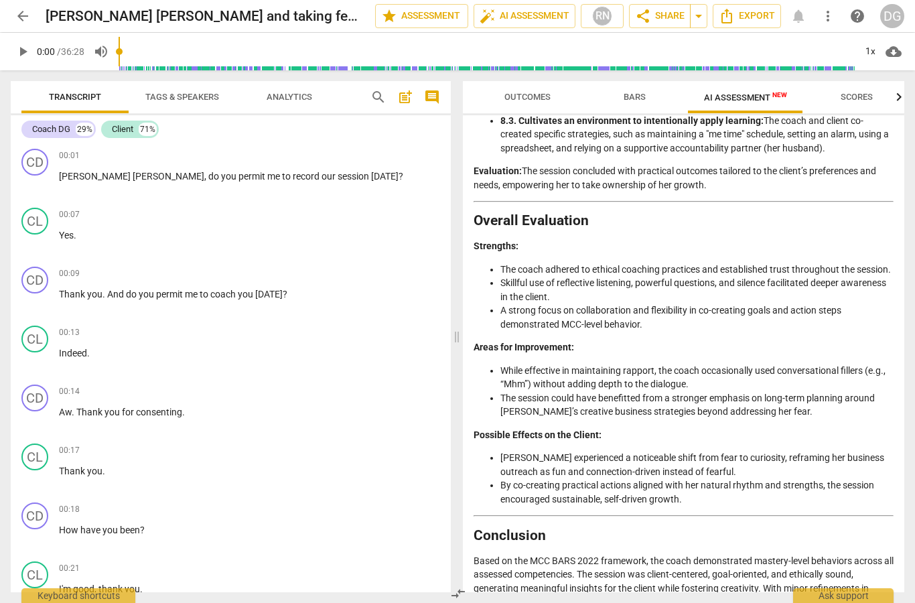
scroll to position [2082, 0]
click at [26, 17] on span "arrow_back" at bounding box center [23, 16] width 16 height 16
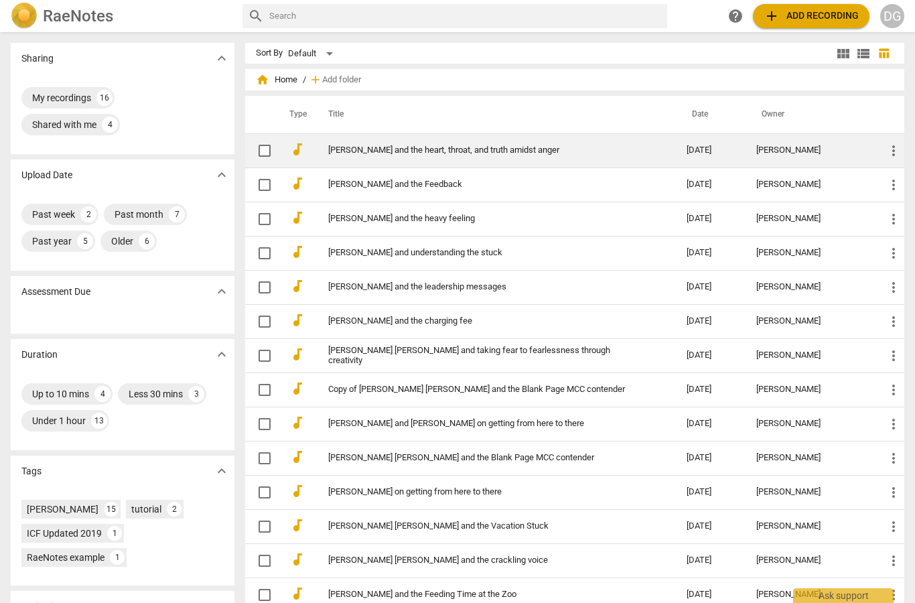
click at [887, 152] on span "more_vert" at bounding box center [894, 151] width 16 height 16
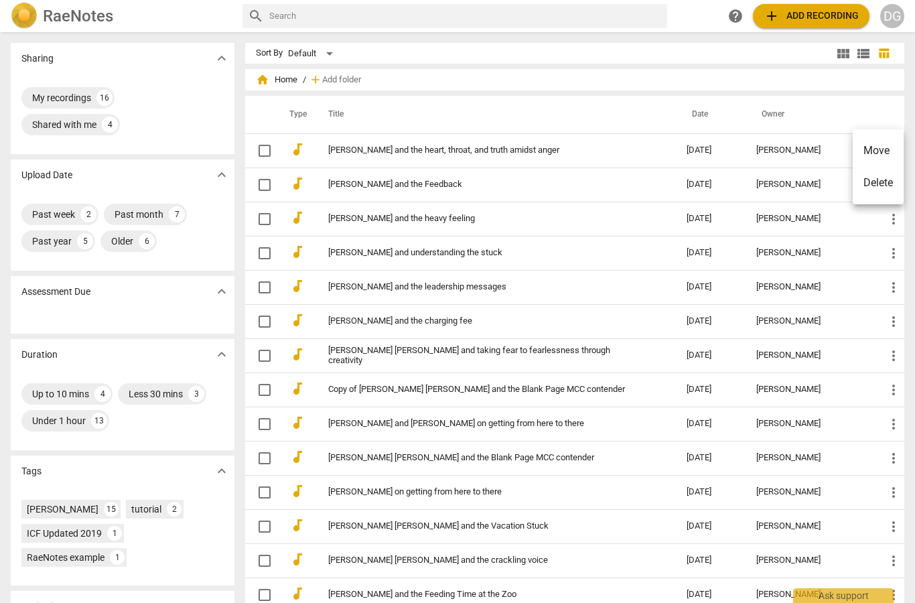
click at [515, 149] on div at bounding box center [457, 301] width 915 height 603
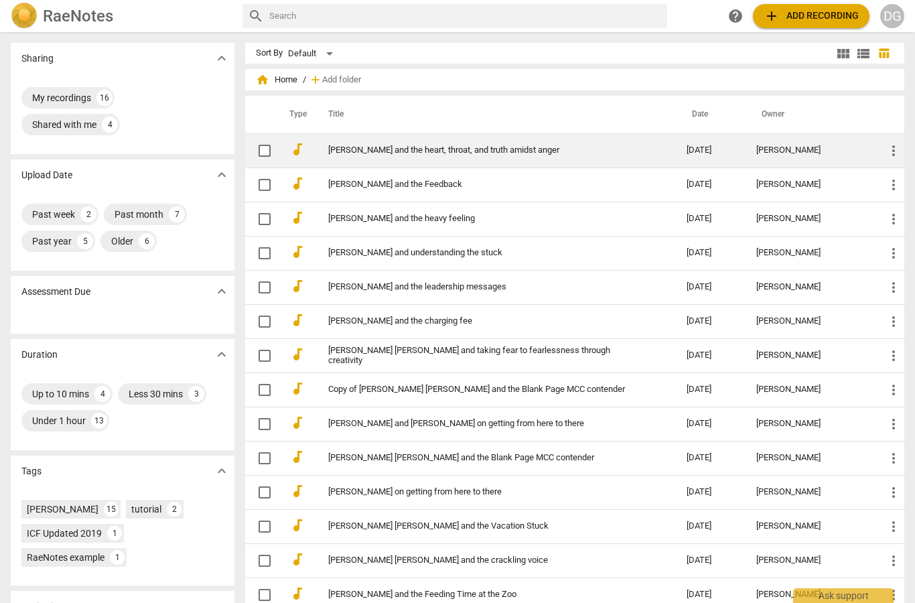
click at [513, 155] on link "[PERSON_NAME] and the heart, throat, and truth amidst anger" at bounding box center [483, 150] width 310 height 10
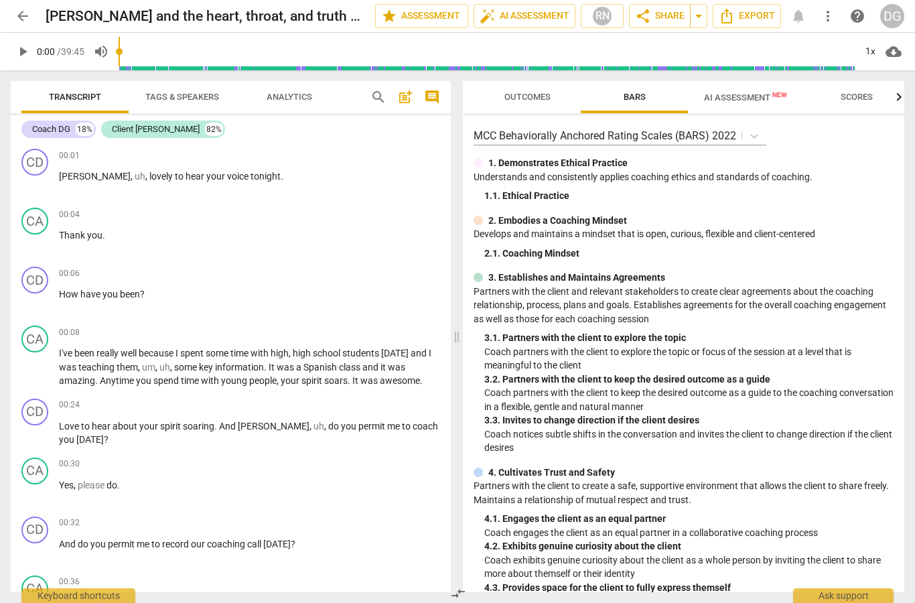
click at [745, 99] on span "AI Assessment New" at bounding box center [745, 97] width 83 height 10
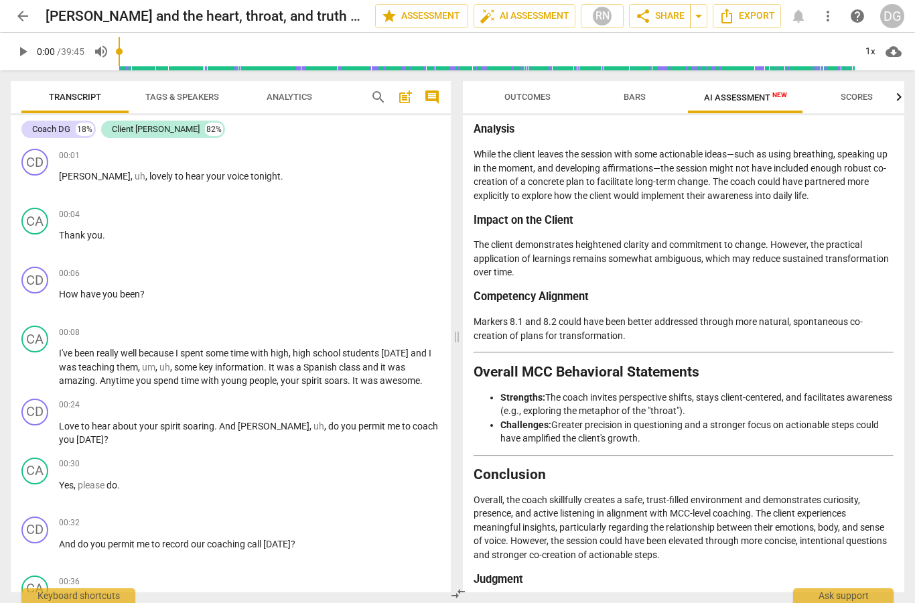
scroll to position [2288, 0]
click at [27, 23] on span "arrow_back" at bounding box center [23, 16] width 16 height 16
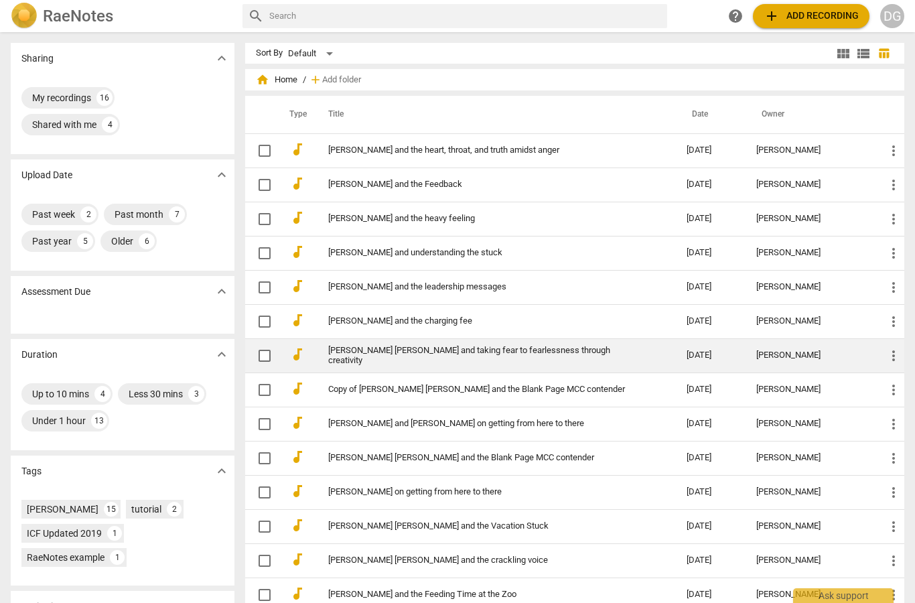
click at [799, 361] on div "[PERSON_NAME]" at bounding box center [811, 355] width 108 height 10
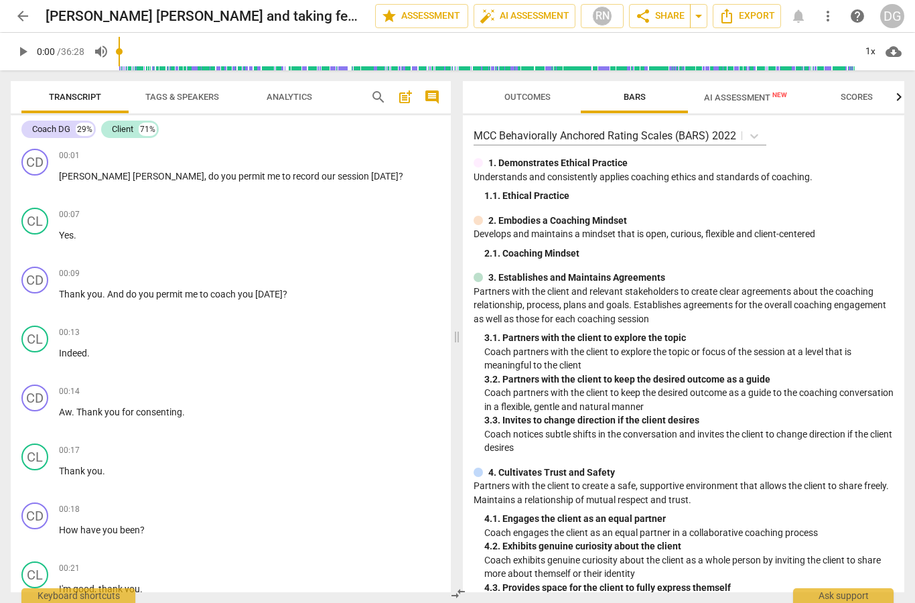
click at [751, 107] on span "AI Assessment New" at bounding box center [745, 97] width 115 height 20
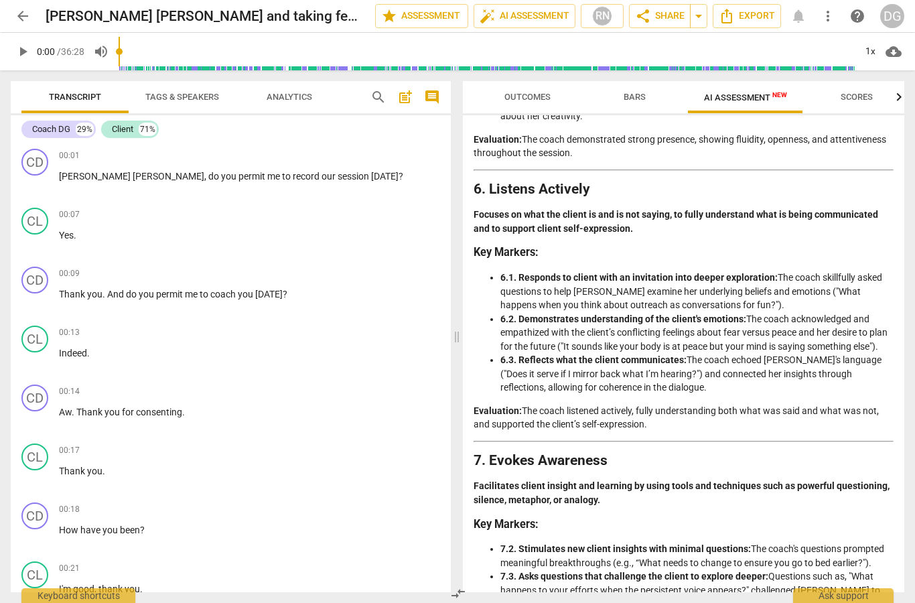
scroll to position [1395, 0]
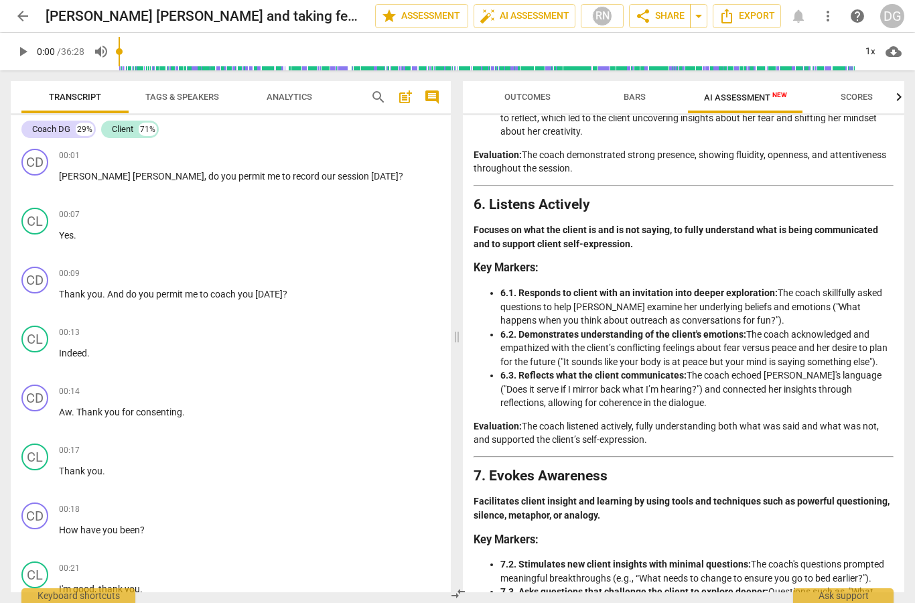
click at [19, 18] on span "arrow_back" at bounding box center [23, 16] width 16 height 16
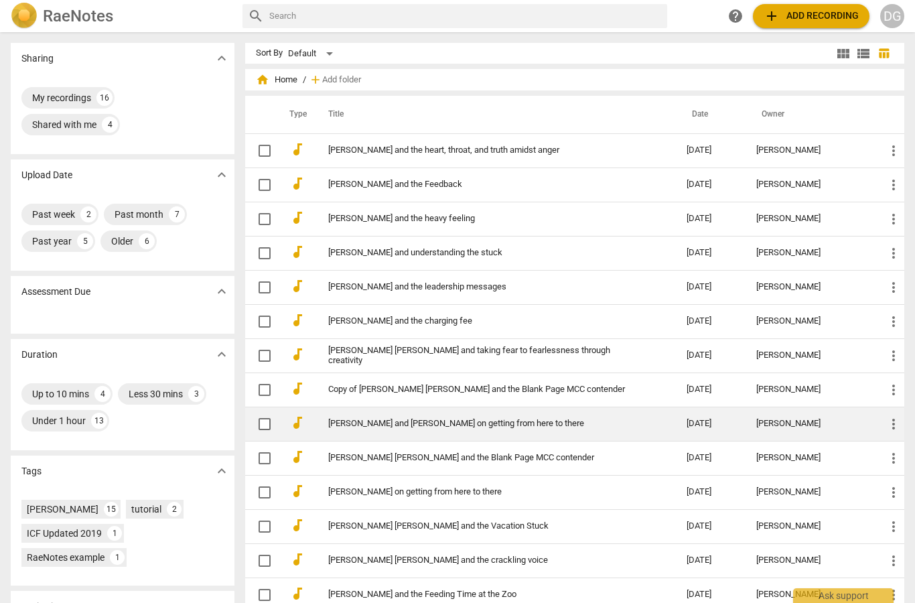
click at [789, 428] on div "[PERSON_NAME]" at bounding box center [811, 424] width 108 height 10
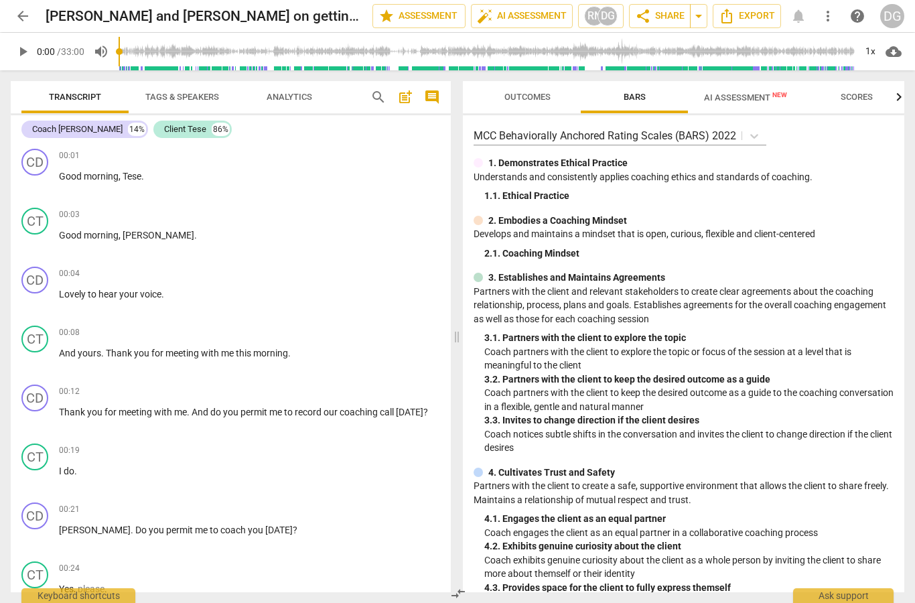
click at [761, 103] on span "AI Assessment New" at bounding box center [745, 97] width 83 height 10
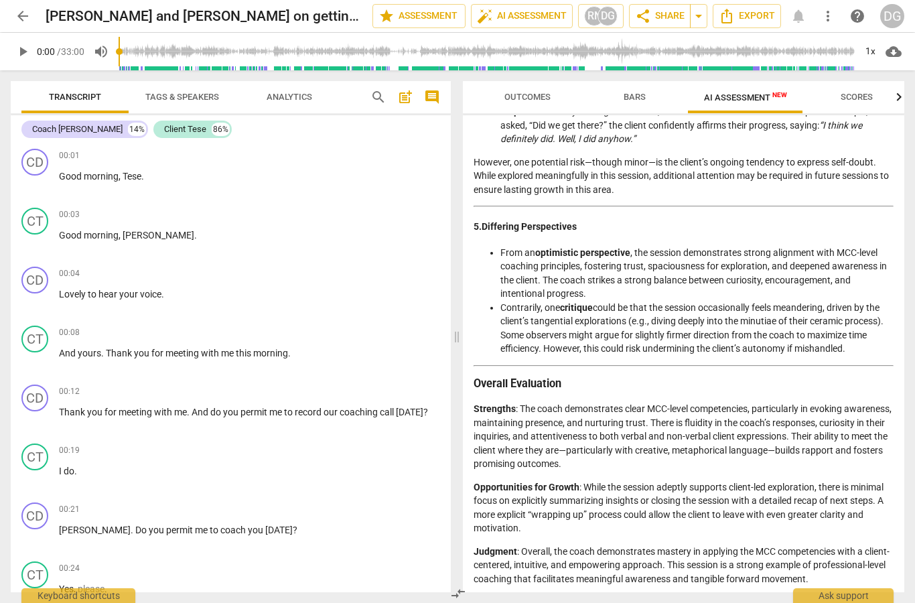
scroll to position [1380, 0]
click at [27, 17] on span "arrow_back" at bounding box center [23, 16] width 16 height 16
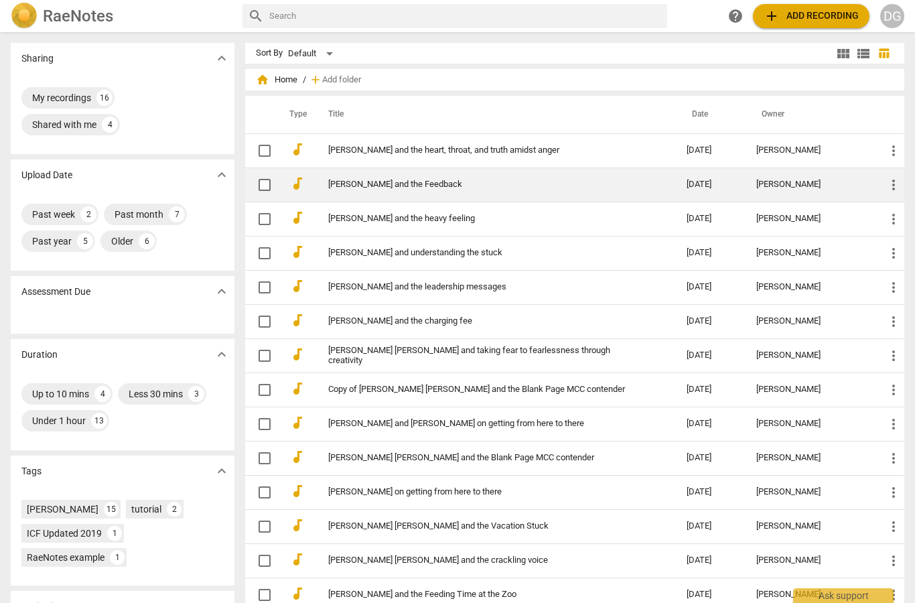
click at [791, 180] on div "[PERSON_NAME]" at bounding box center [811, 185] width 108 height 10
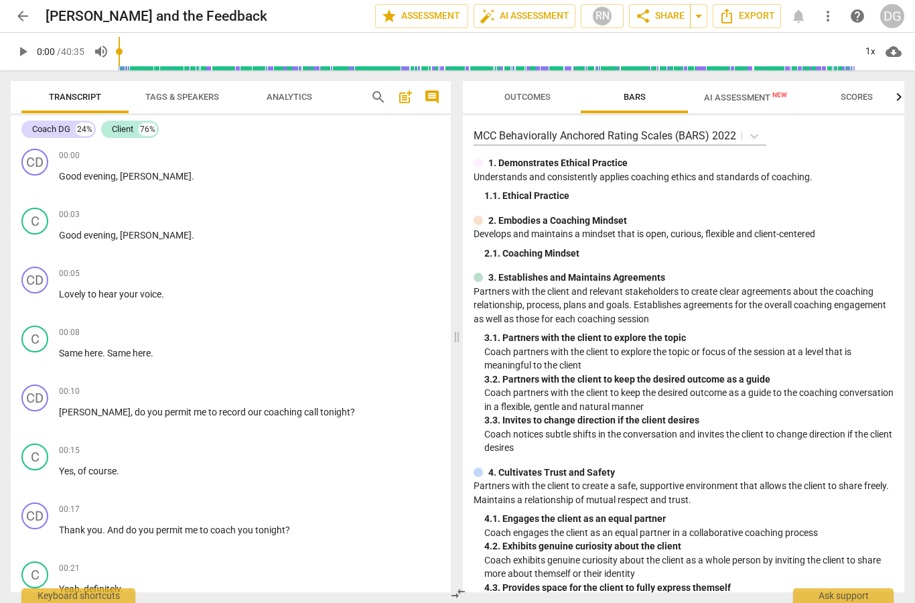
click at [752, 101] on span "AI Assessment New" at bounding box center [745, 97] width 83 height 10
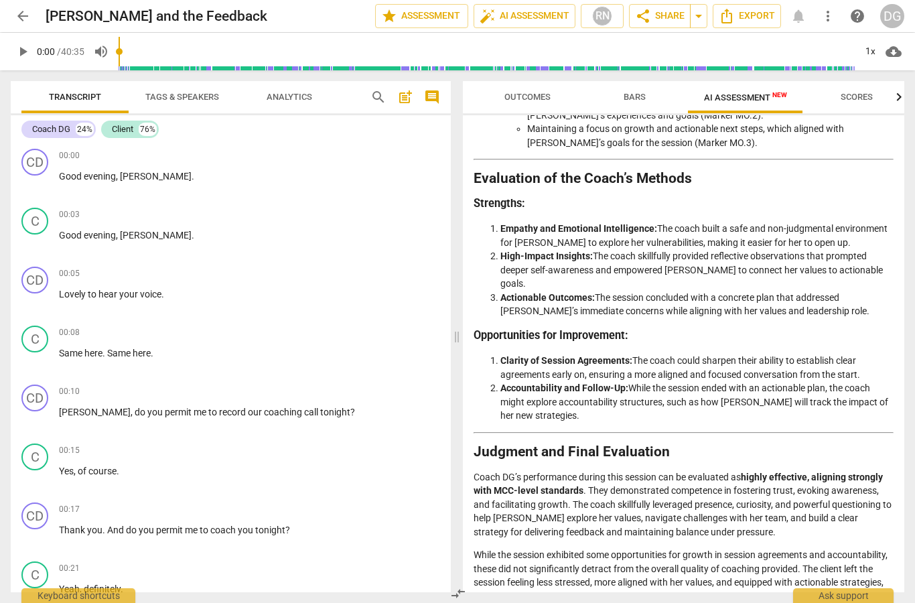
scroll to position [2000, 0]
